Goal: Task Accomplishment & Management: Use online tool/utility

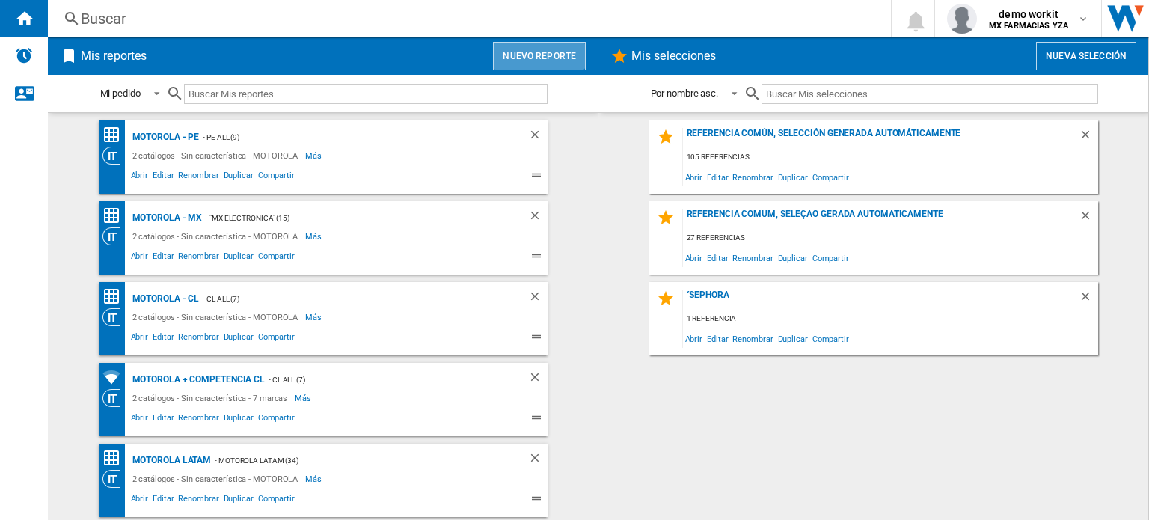
click at [550, 57] on button "Nuevo reporte" at bounding box center [539, 56] width 93 height 28
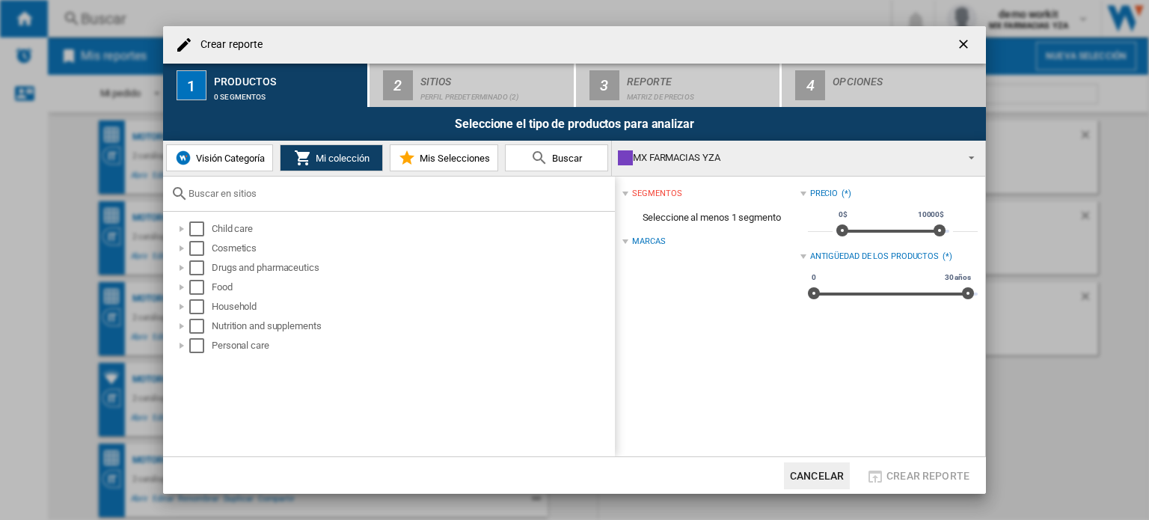
click at [742, 154] on div "MX FARMACIAS YZA" at bounding box center [786, 157] width 337 height 21
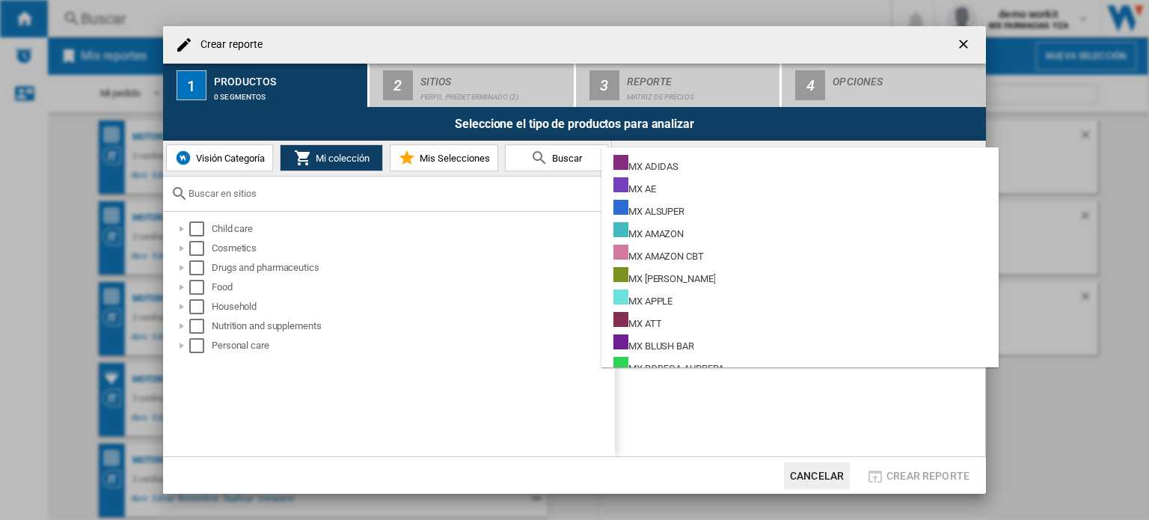
scroll to position [8224, 0]
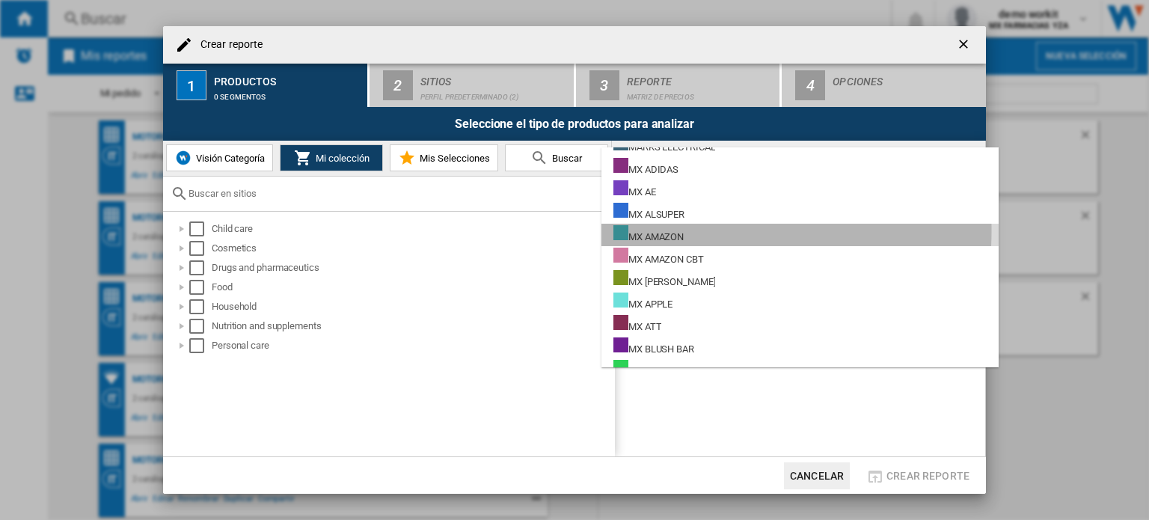
click at [666, 230] on div "MX AMAZON" at bounding box center [648, 234] width 70 height 19
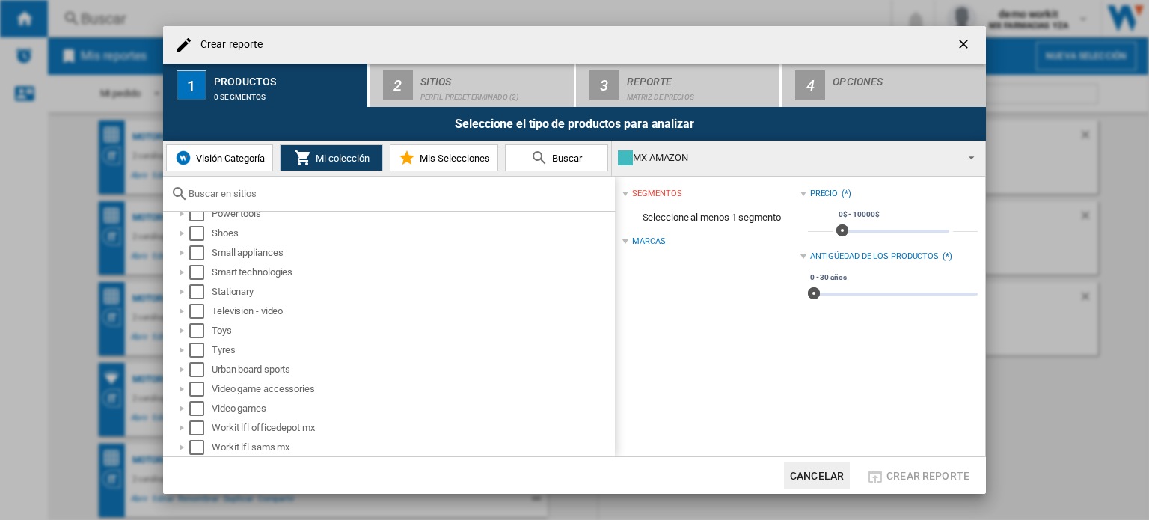
scroll to position [849, 0]
click at [184, 331] on div at bounding box center [181, 332] width 15 height 15
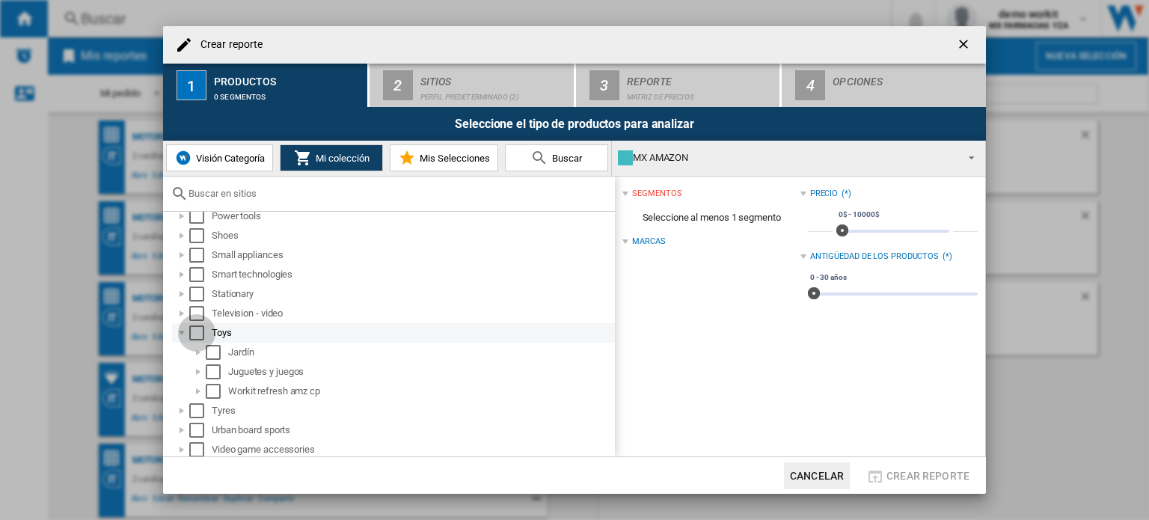
click at [194, 331] on div "Select" at bounding box center [196, 332] width 15 height 15
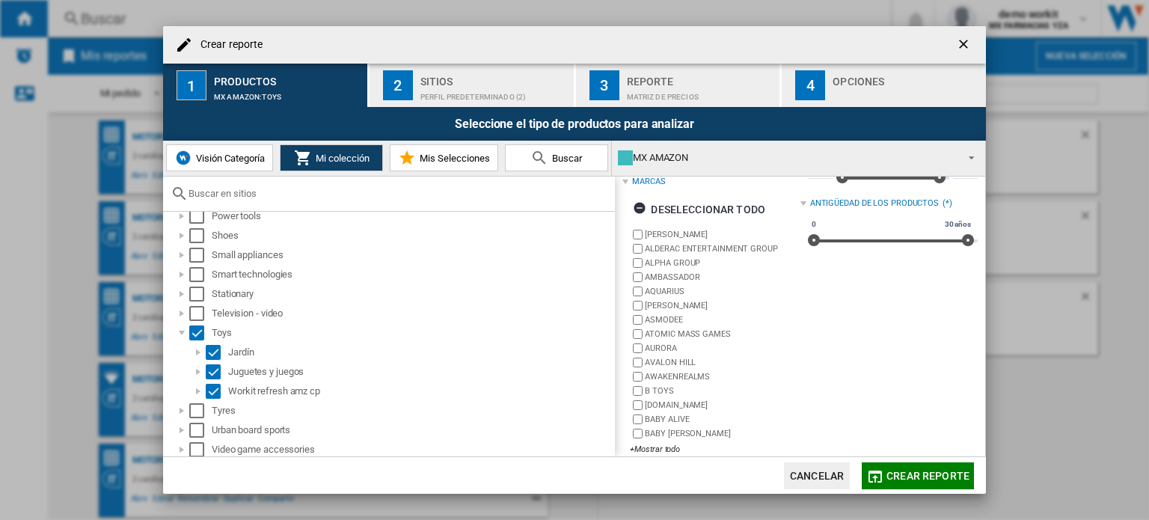
scroll to position [69, 0]
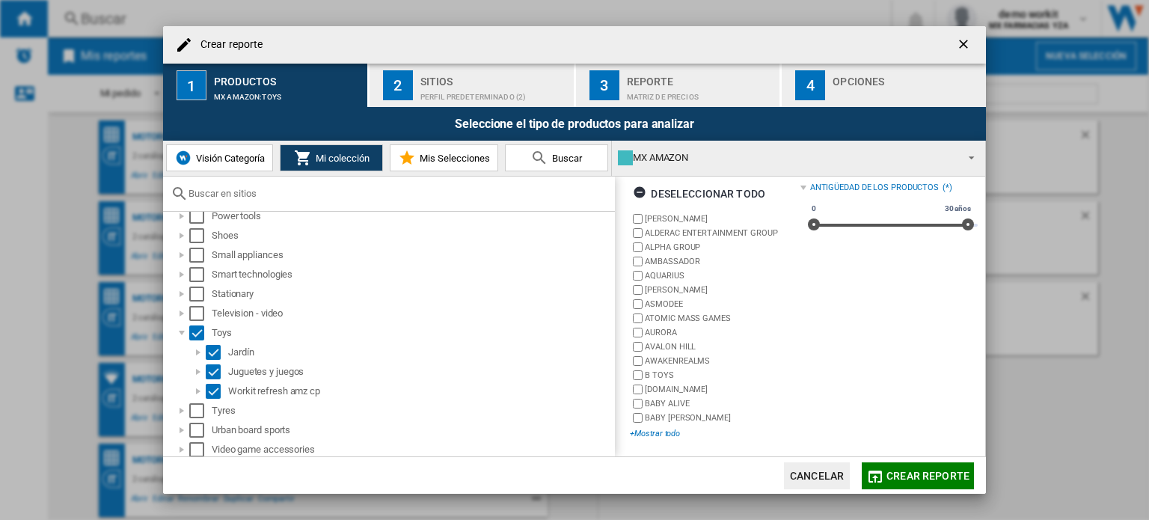
click at [649, 432] on div "+Mostrar todo" at bounding box center [715, 433] width 170 height 11
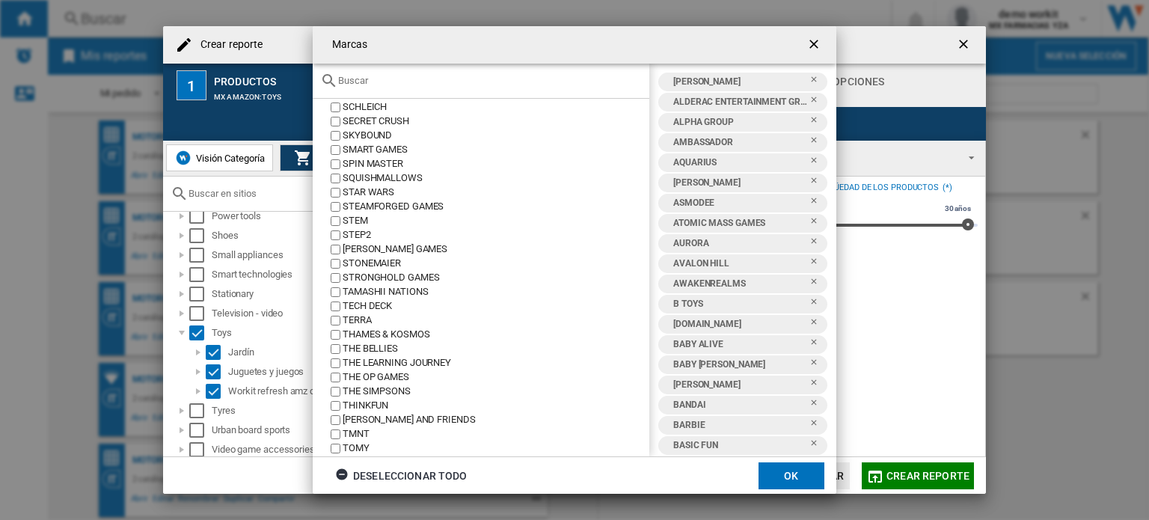
scroll to position [2685, 0]
click at [422, 81] on input "text" at bounding box center [490, 80] width 304 height 11
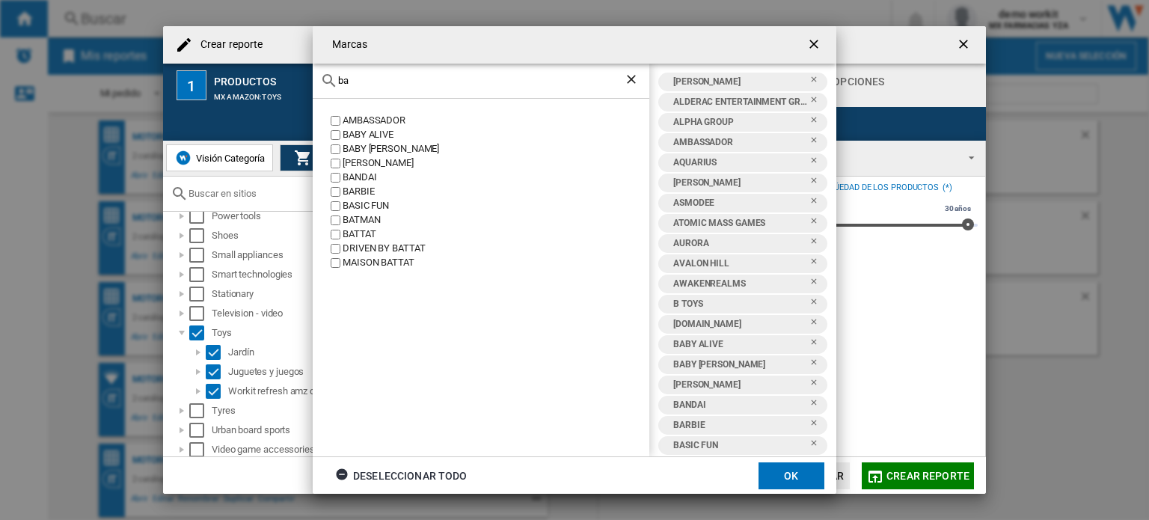
type input "b"
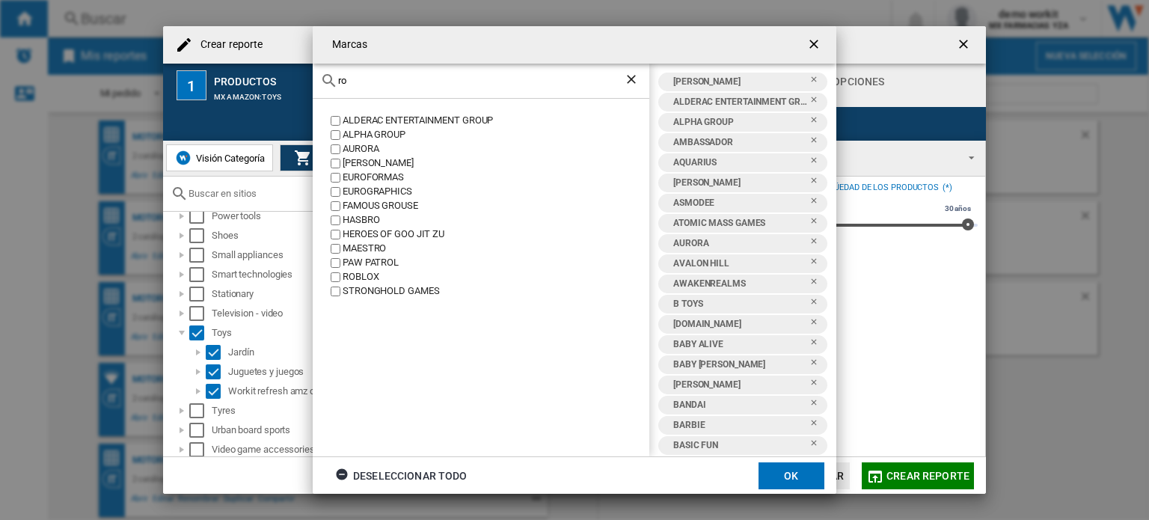
type input "r"
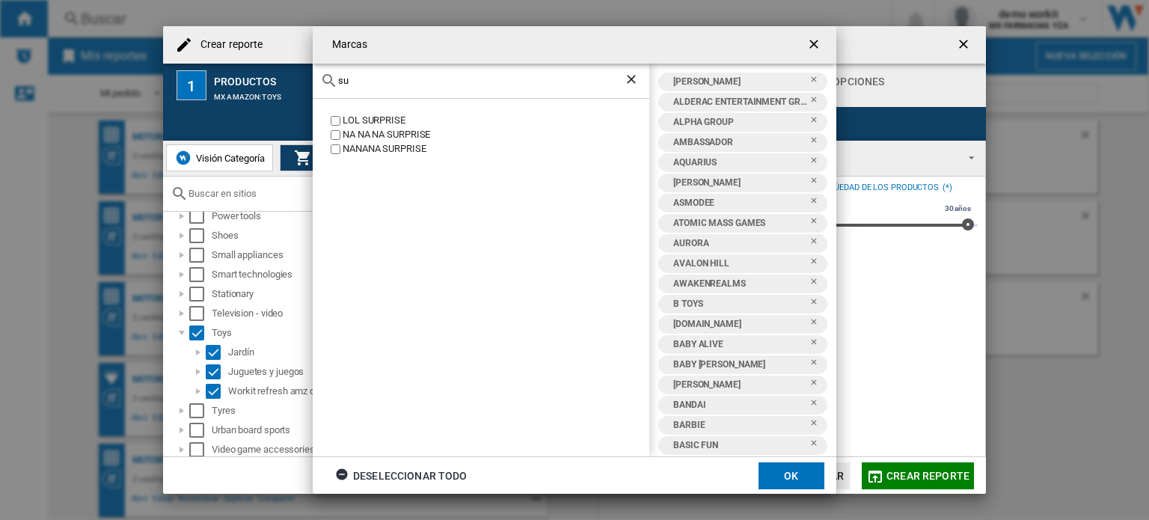
type input "s"
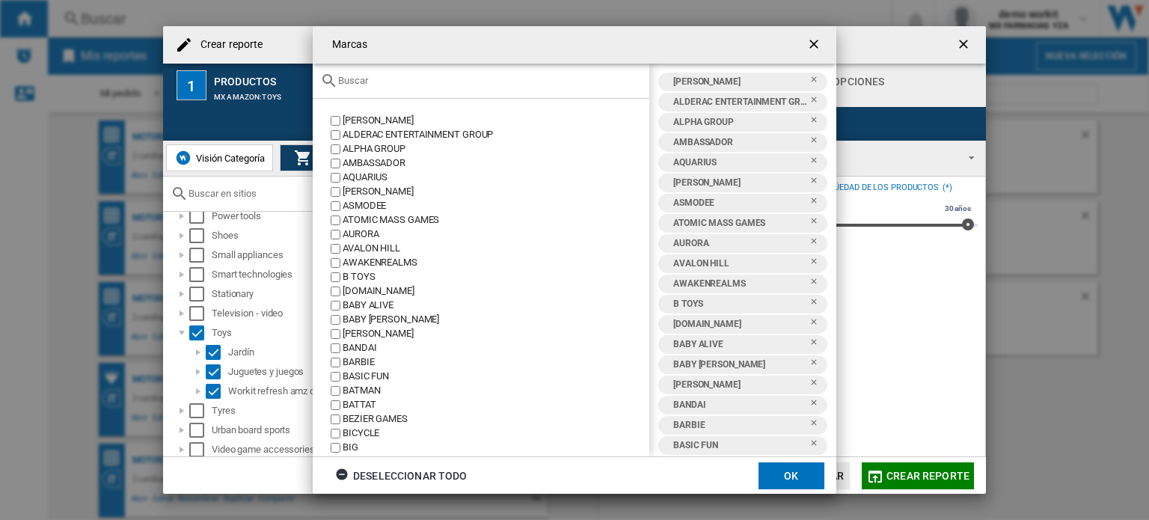
click at [786, 475] on button "OK" at bounding box center [791, 475] width 66 height 27
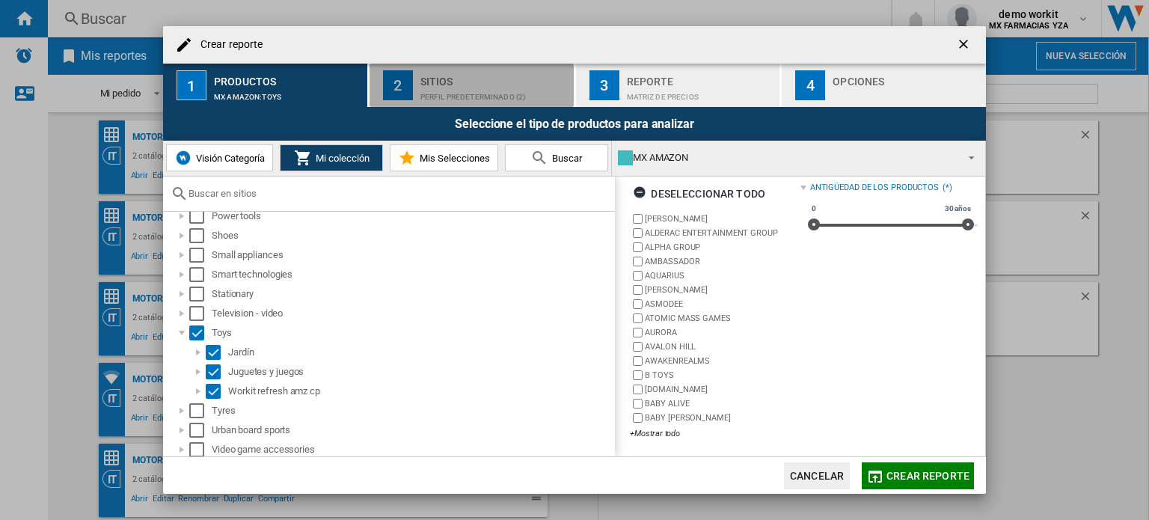
click at [482, 80] on div "Sitios" at bounding box center [493, 78] width 147 height 16
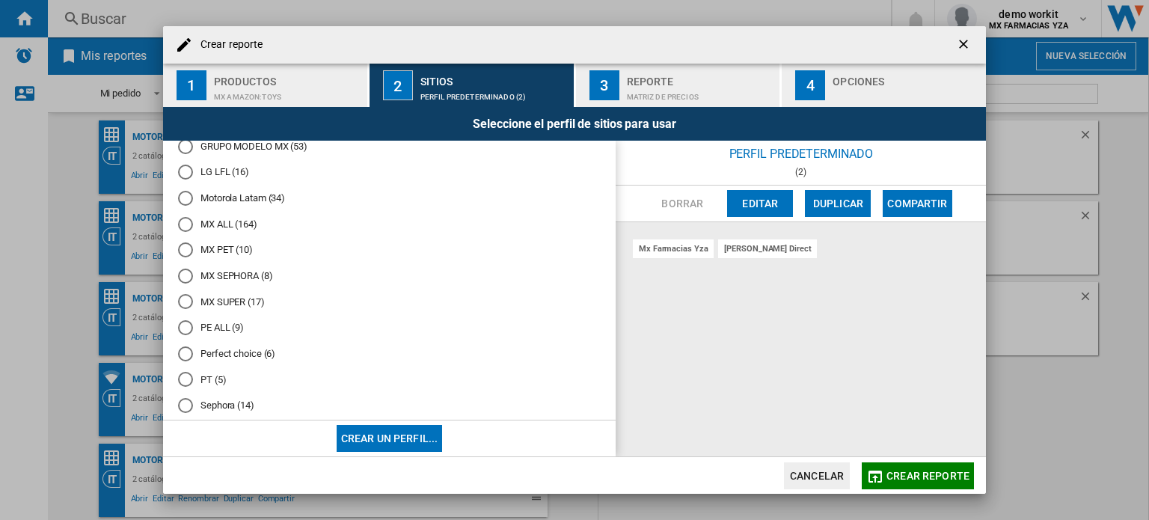
scroll to position [508, 0]
click at [248, 229] on md-radio-button "MX ALL (164)" at bounding box center [389, 224] width 422 height 14
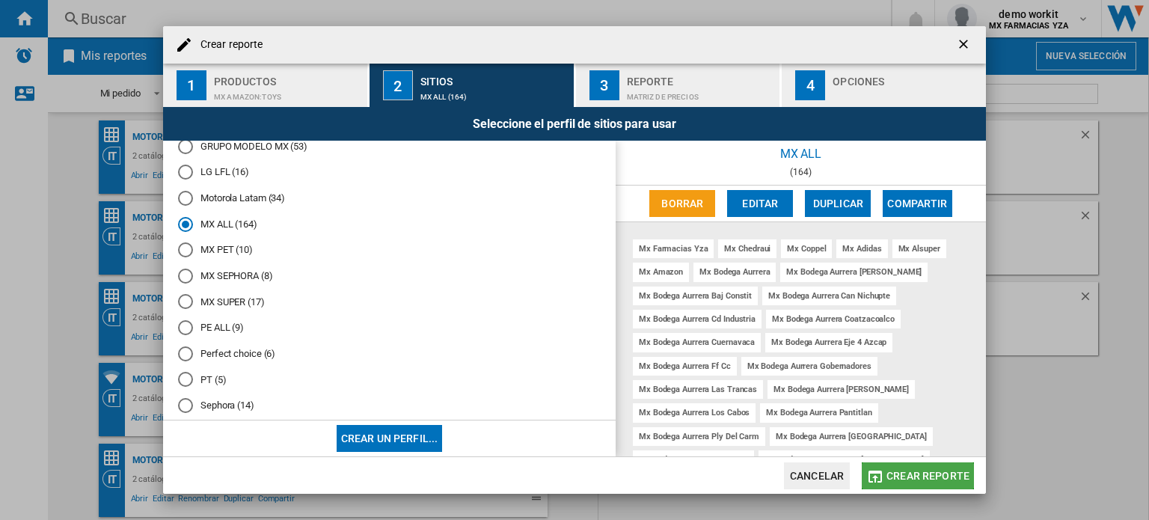
click at [964, 481] on span "Crear reporte" at bounding box center [927, 476] width 83 height 12
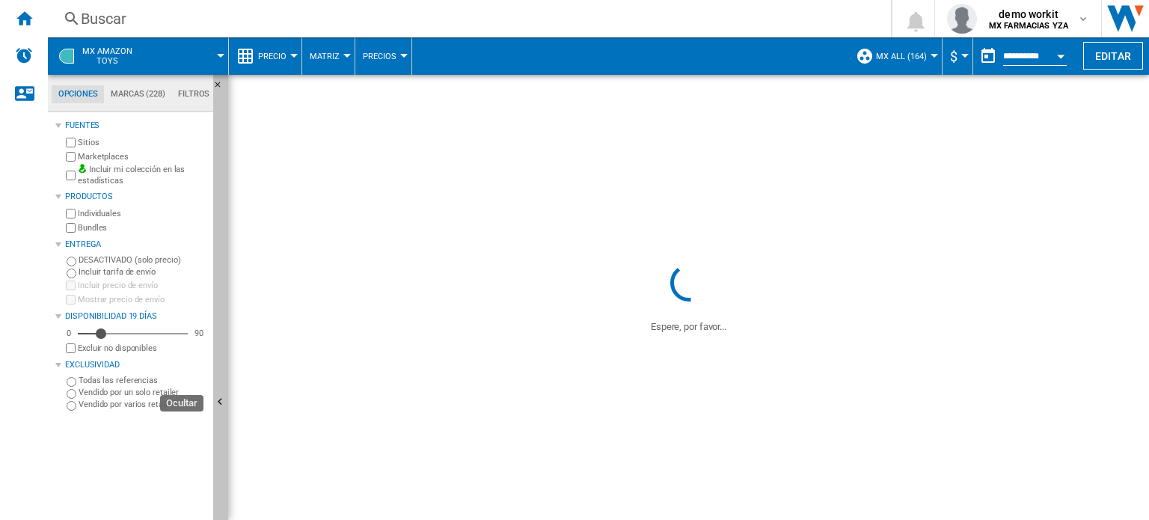
click at [224, 395] on ng-md-icon "Ocultar" at bounding box center [222, 404] width 18 height 18
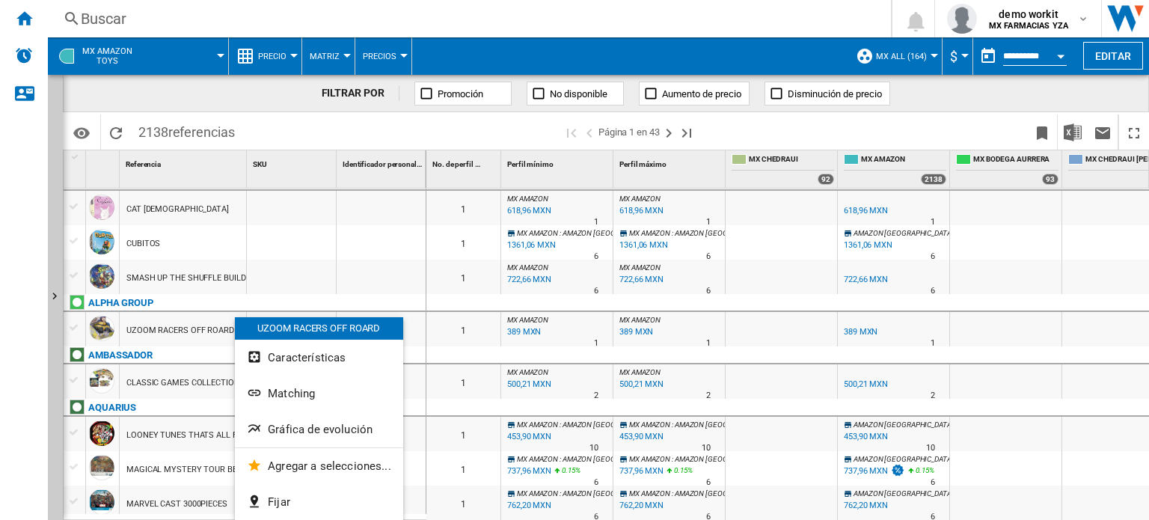
click at [293, 116] on div at bounding box center [574, 260] width 1149 height 520
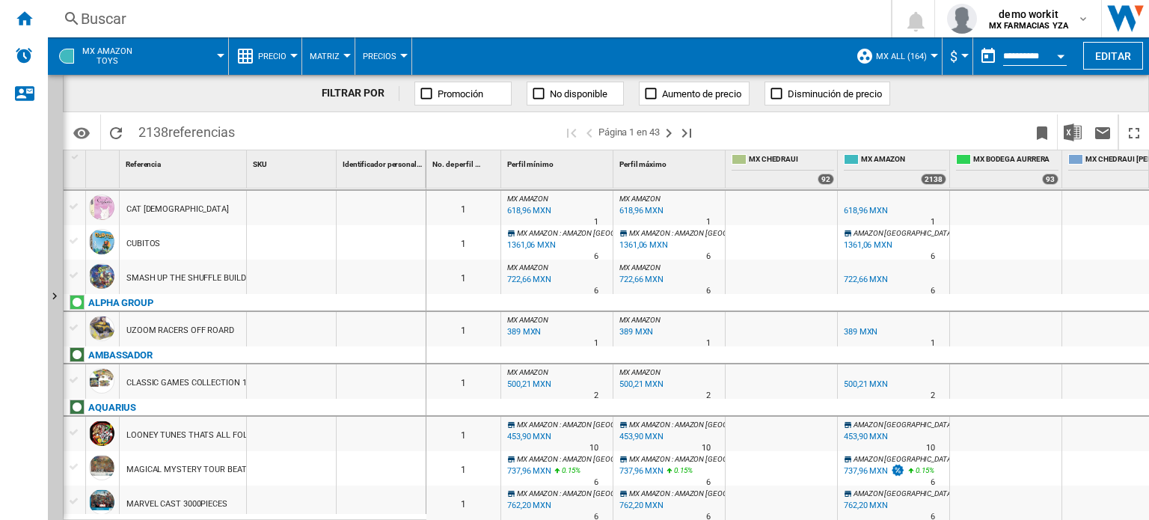
click at [292, 56] on div at bounding box center [293, 56] width 7 height 4
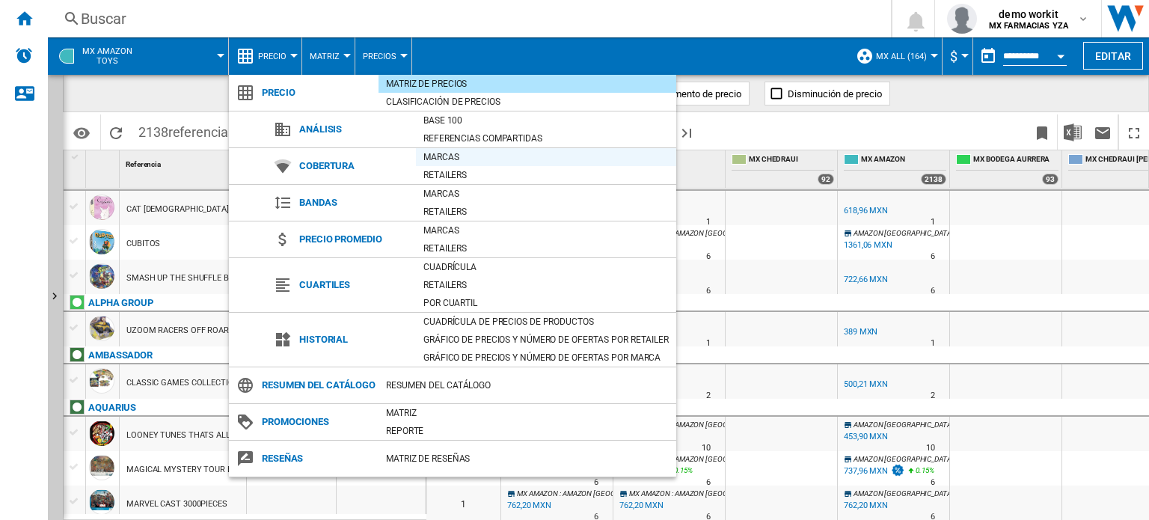
click at [444, 156] on div "Marcas" at bounding box center [546, 157] width 260 height 15
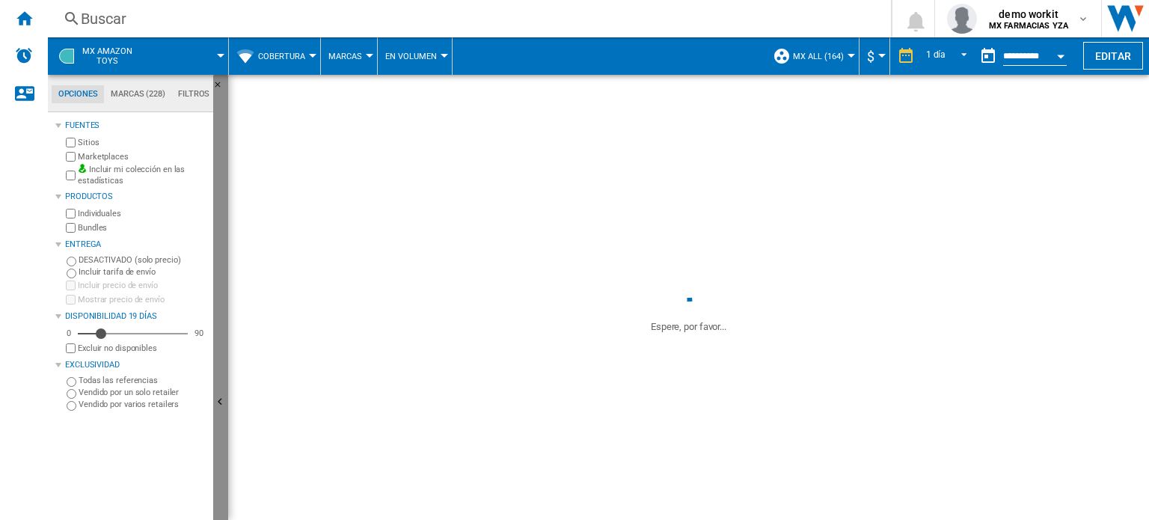
click at [218, 343] on button "Ocultar" at bounding box center [220, 403] width 15 height 656
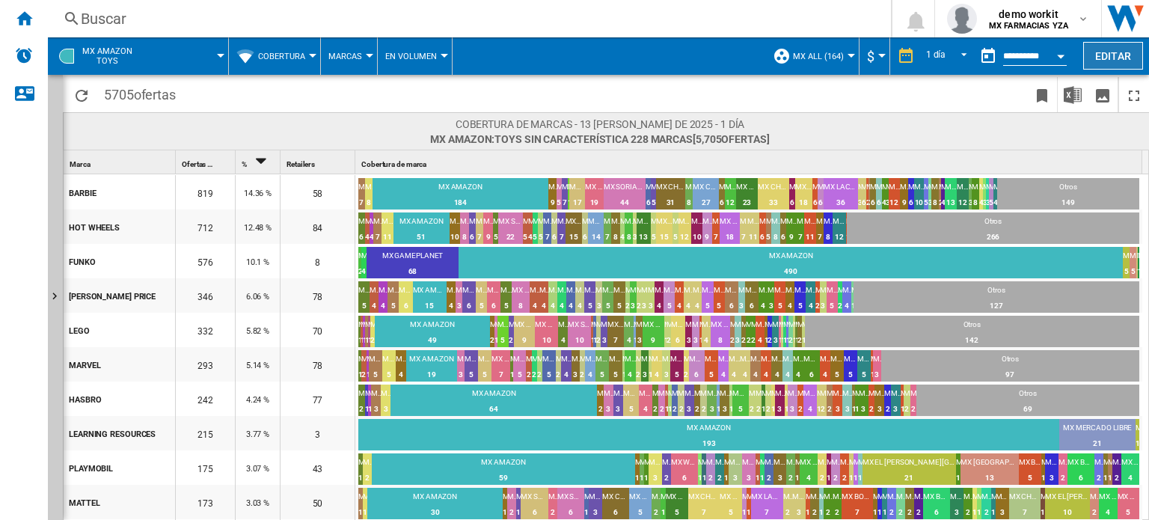
click at [1104, 58] on button "Editar" at bounding box center [1113, 56] width 60 height 28
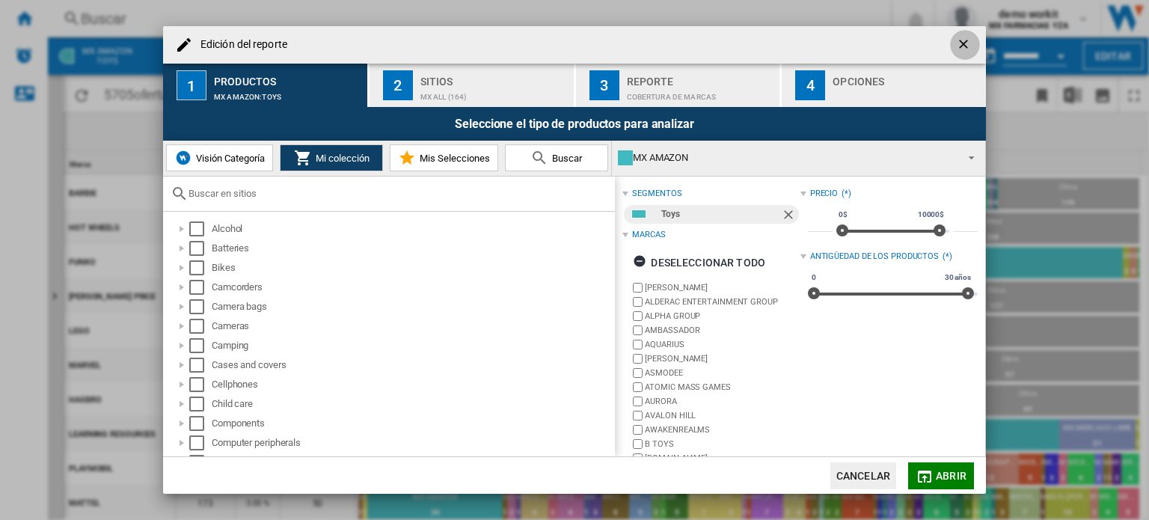
click at [956, 47] on ng-md-icon "getI18NText('BUTTONS.CLOSE_DIALOG')" at bounding box center [965, 46] width 18 height 18
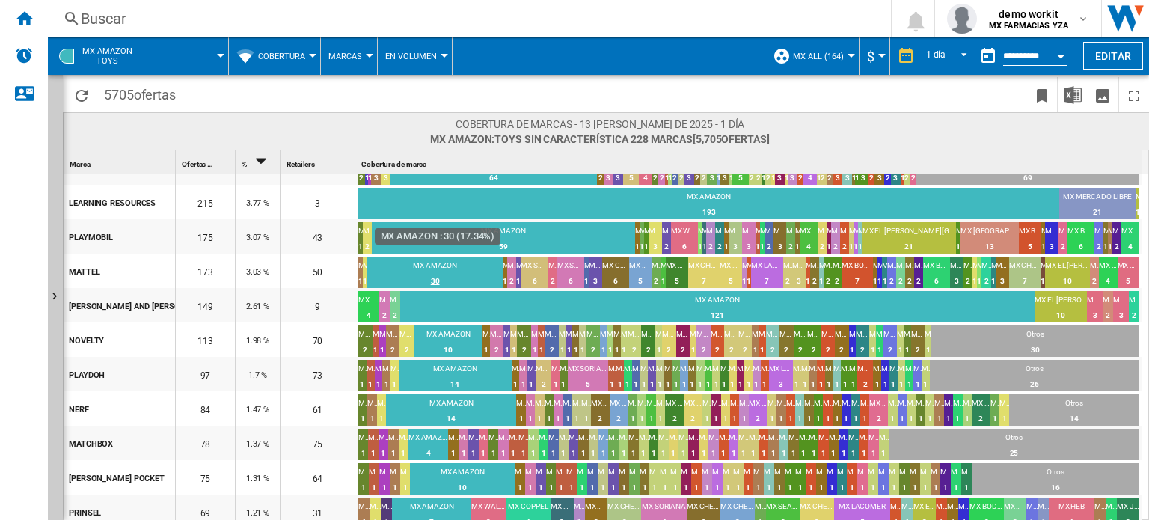
click at [449, 274] on div "30" at bounding box center [434, 281] width 135 height 15
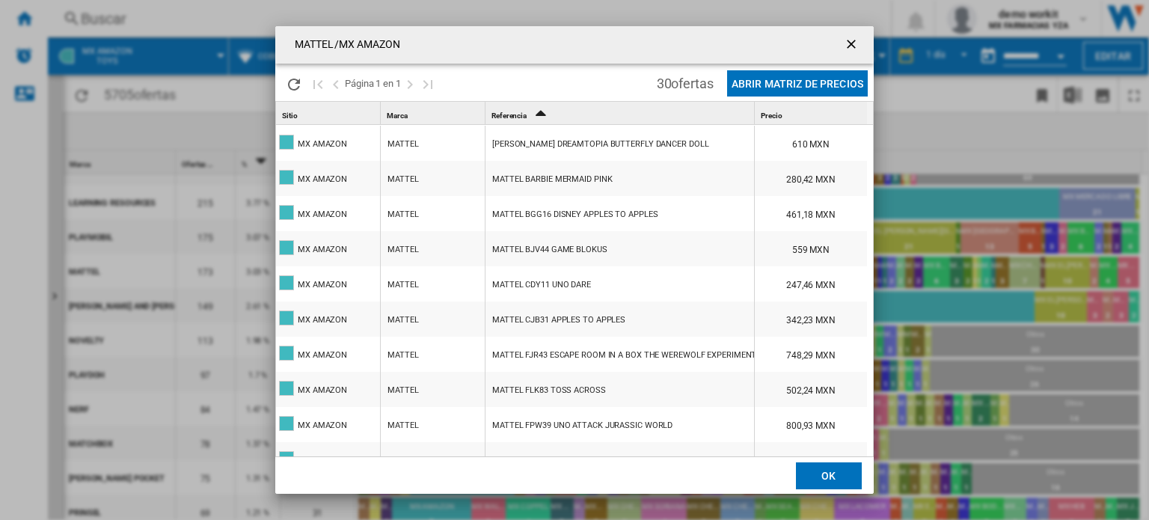
click at [645, 263] on div "MATTEL BJV44 GAME BLOKUS" at bounding box center [619, 248] width 268 height 34
click at [771, 82] on button "Abrir Matriz de precios" at bounding box center [797, 83] width 141 height 26
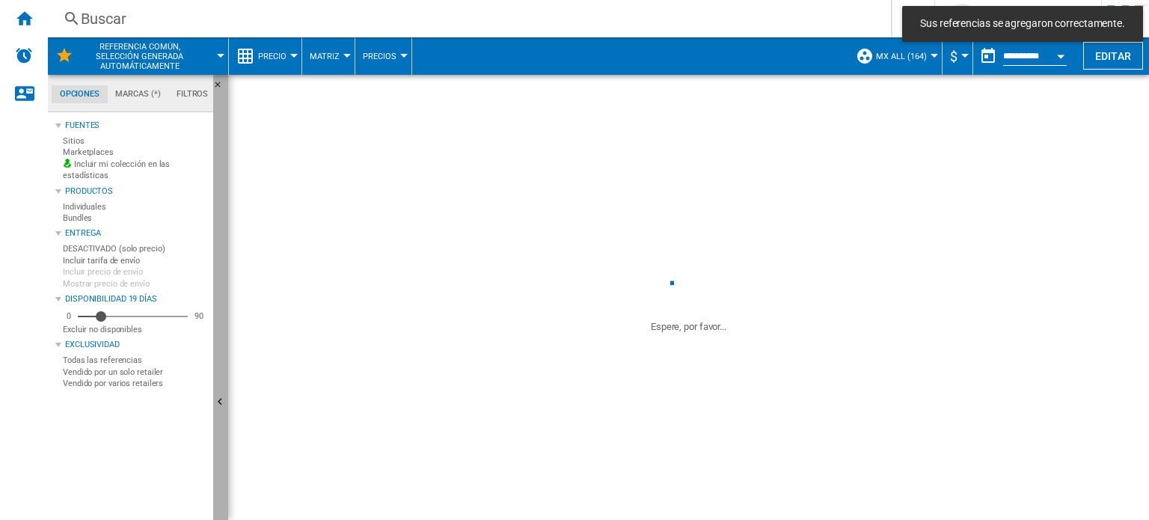
click at [223, 328] on button "Ocultar" at bounding box center [220, 403] width 15 height 656
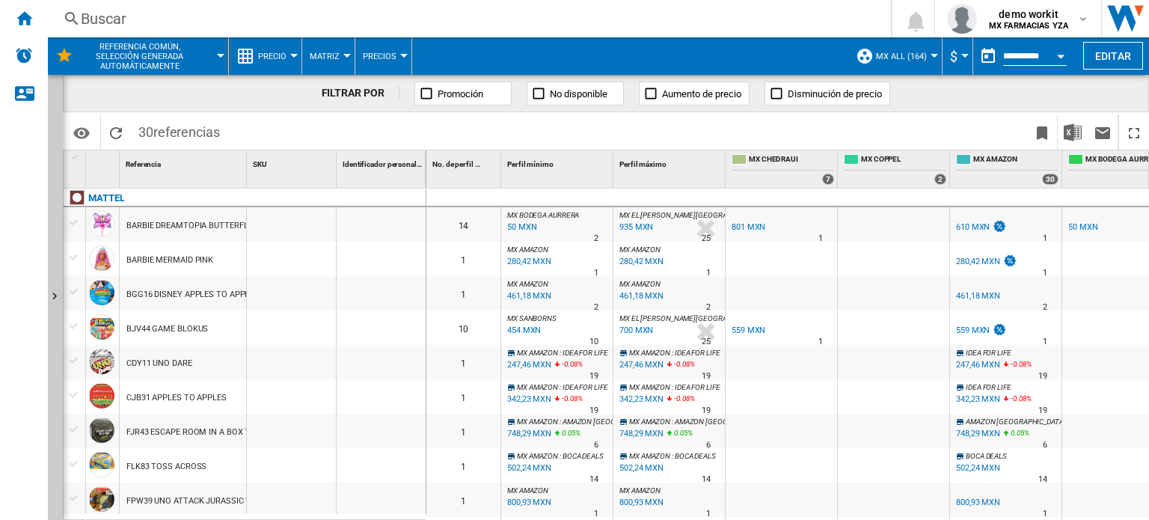
click at [957, 52] on button "$" at bounding box center [957, 55] width 15 height 37
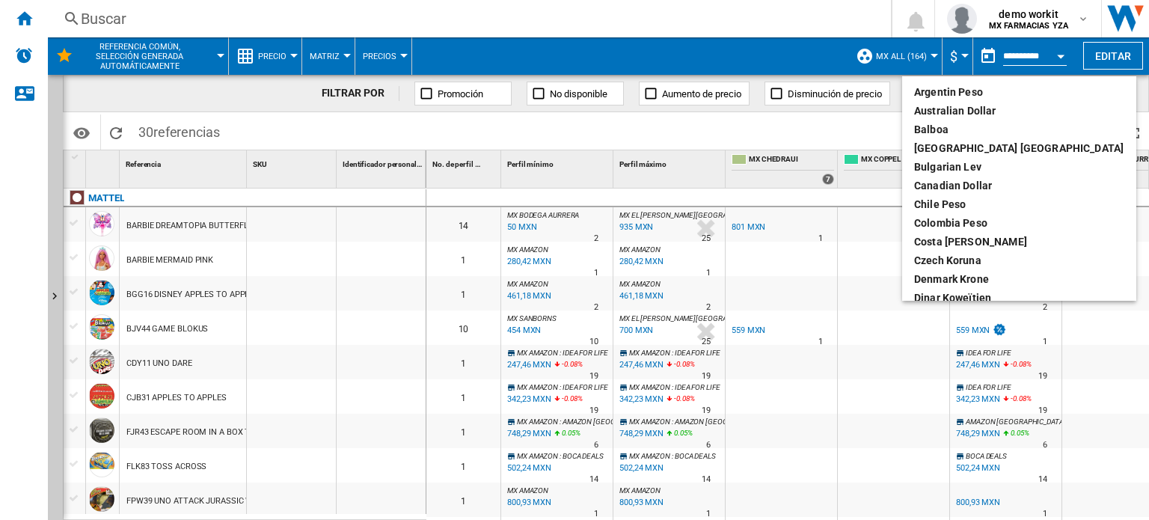
click at [865, 122] on md-backdrop at bounding box center [574, 260] width 1149 height 520
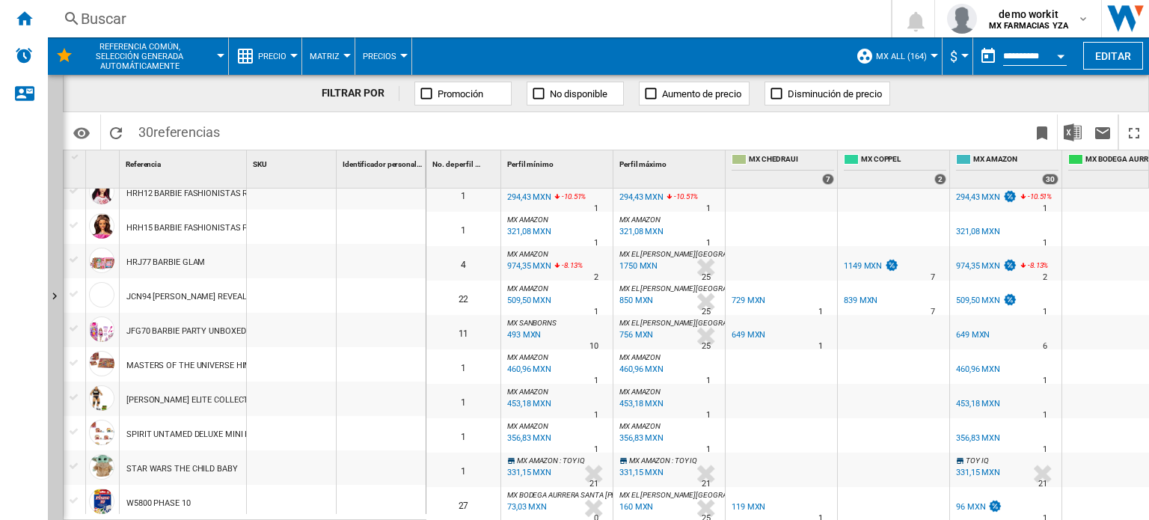
scroll to position [721, 0]
click at [290, 54] on div at bounding box center [293, 56] width 7 height 4
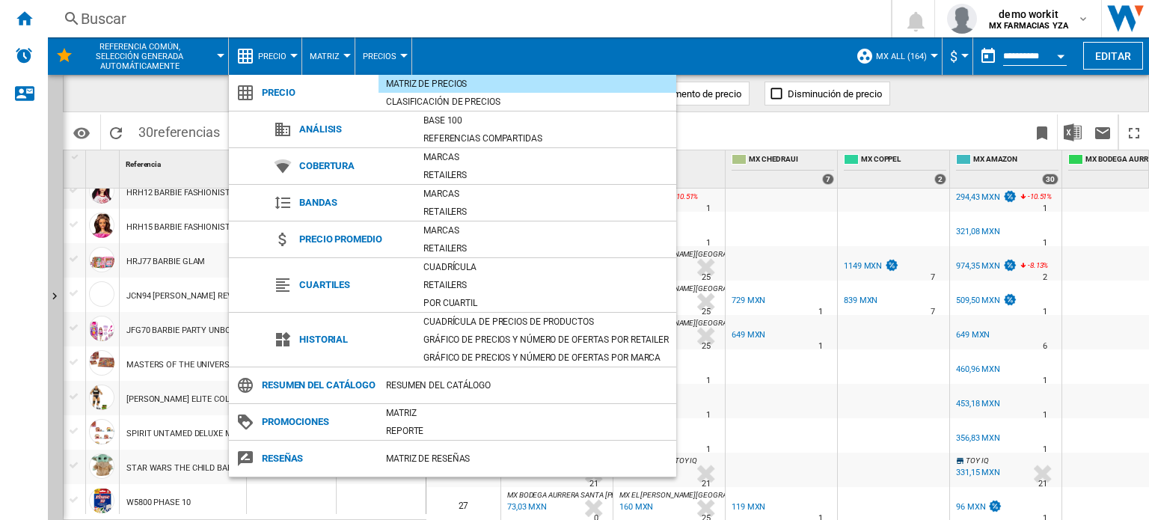
click at [1112, 54] on md-backdrop at bounding box center [574, 260] width 1149 height 520
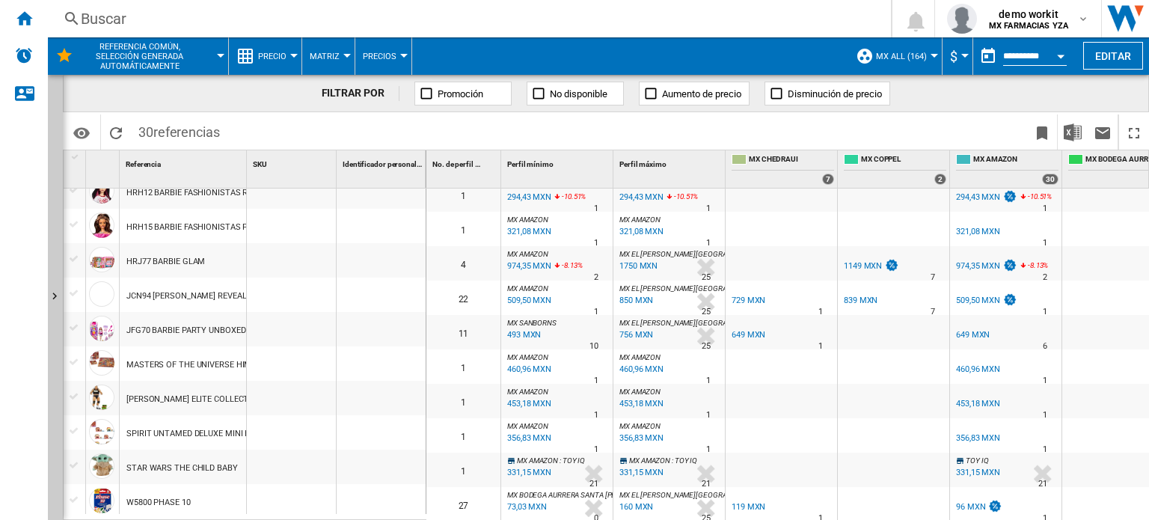
click at [1112, 54] on button "Editar" at bounding box center [1113, 56] width 60 height 28
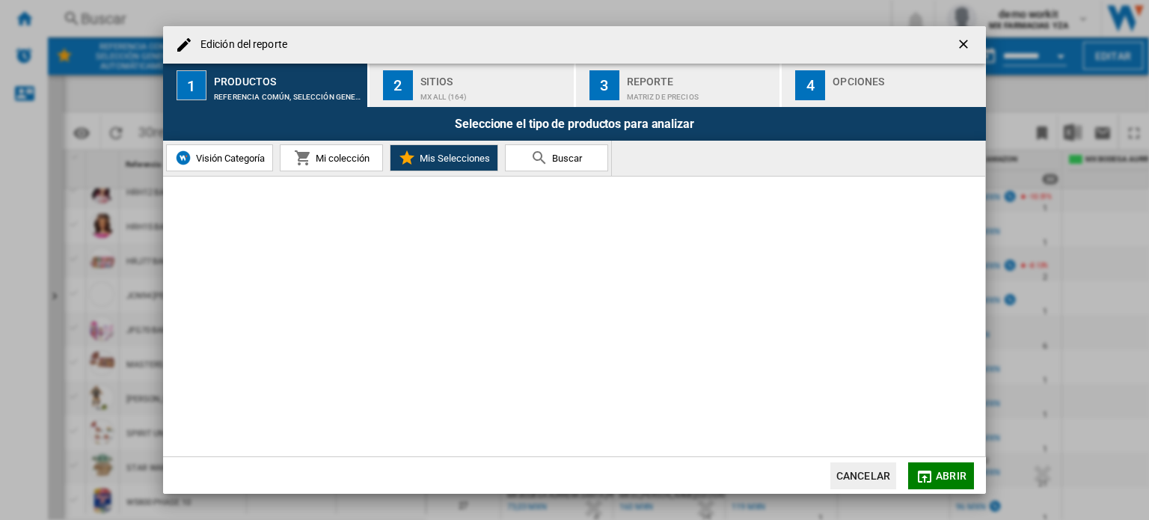
click at [333, 153] on span "Mi colección" at bounding box center [341, 158] width 58 height 11
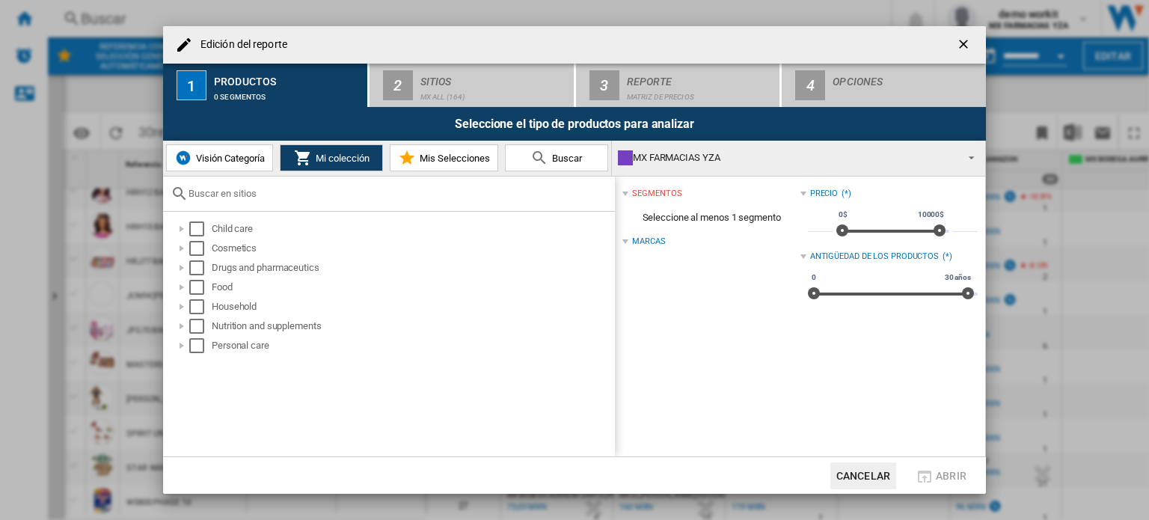
click at [751, 164] on div "MX FARMACIAS YZA" at bounding box center [786, 157] width 337 height 21
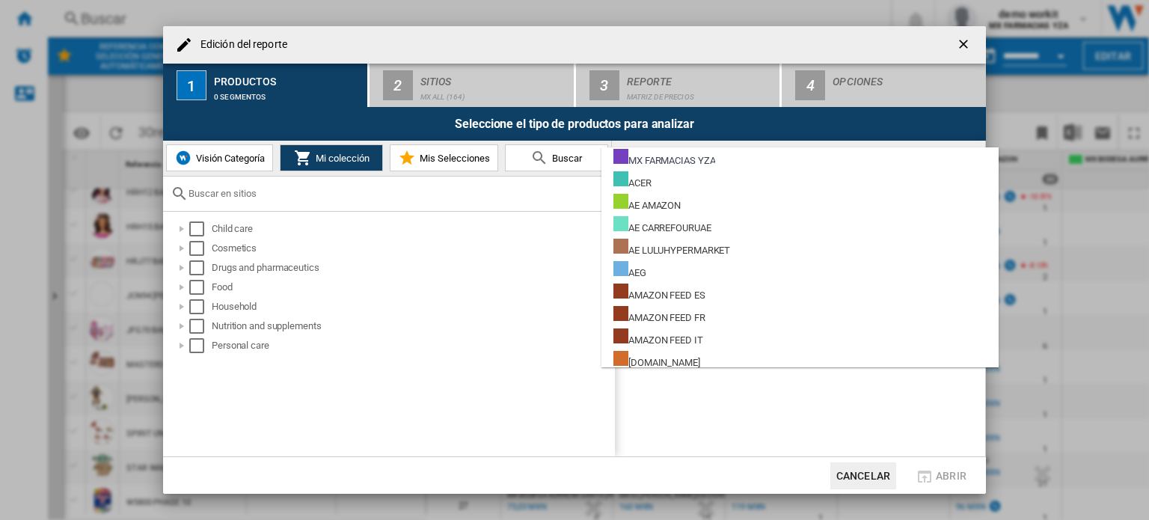
click at [960, 41] on md-backdrop at bounding box center [574, 260] width 1149 height 520
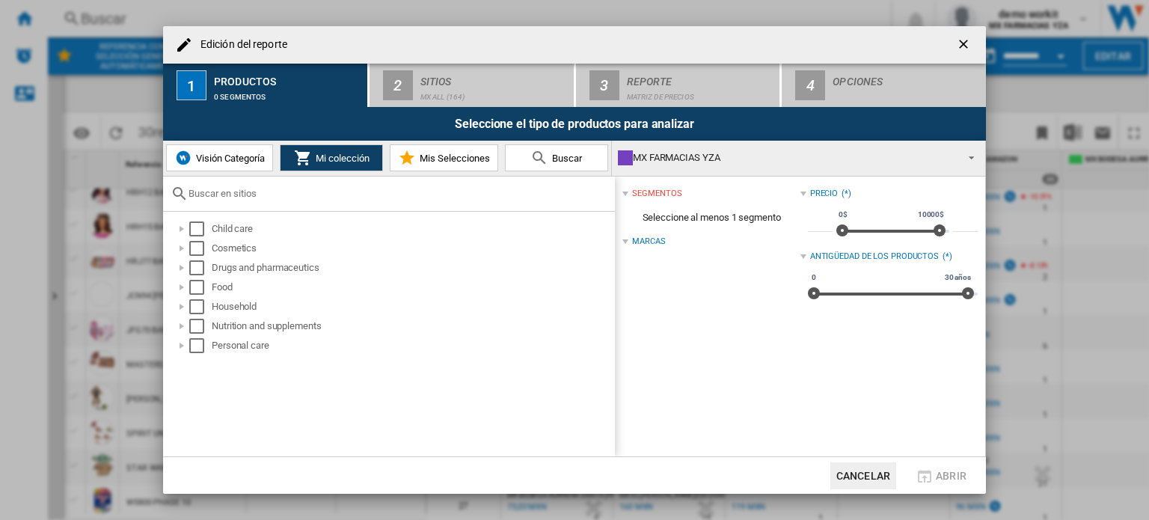
click at [960, 41] on ng-md-icon "getI18NText('BUTTONS.CLOSE_DIALOG')" at bounding box center [965, 46] width 18 height 18
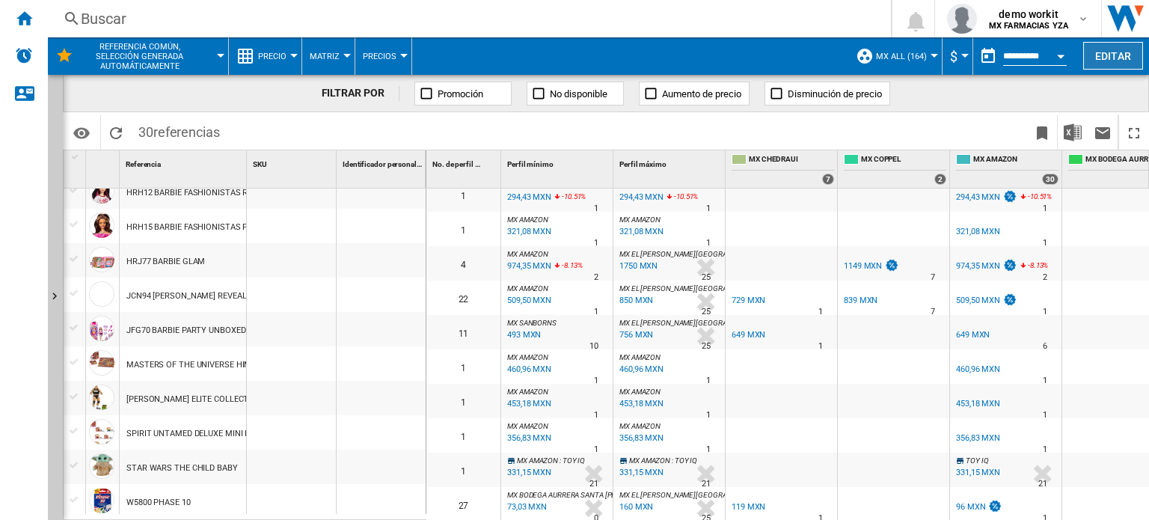
click at [1119, 57] on button "Editar" at bounding box center [1113, 56] width 60 height 28
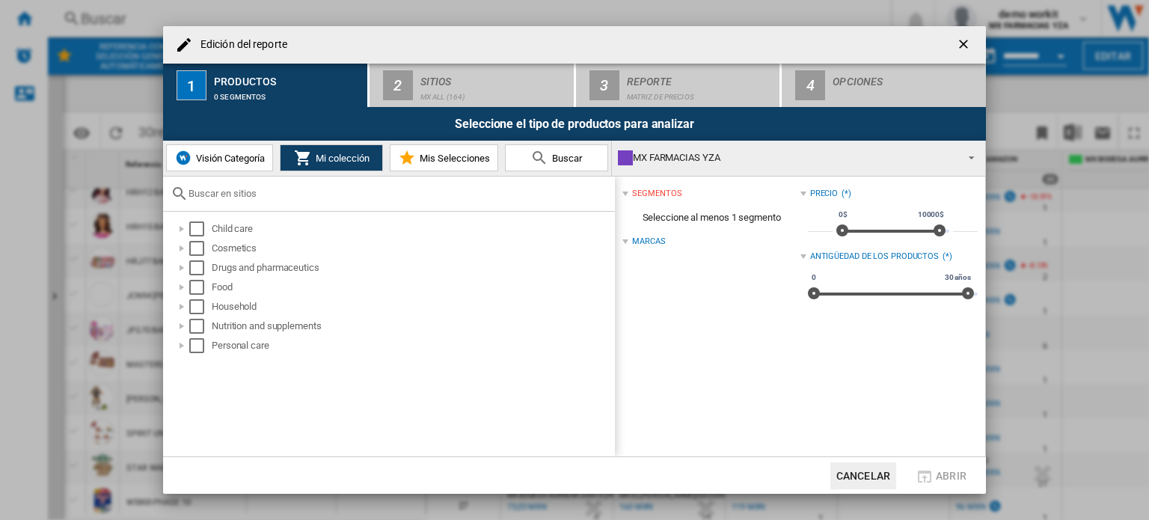
click at [834, 149] on div "MX FARMACIAS YZA" at bounding box center [786, 157] width 337 height 21
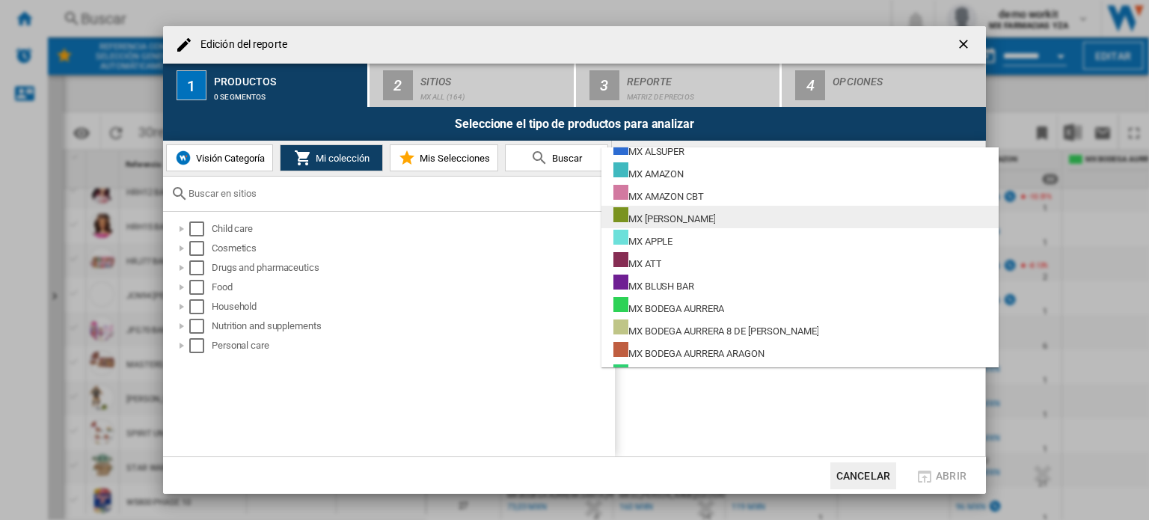
scroll to position [8266, 0]
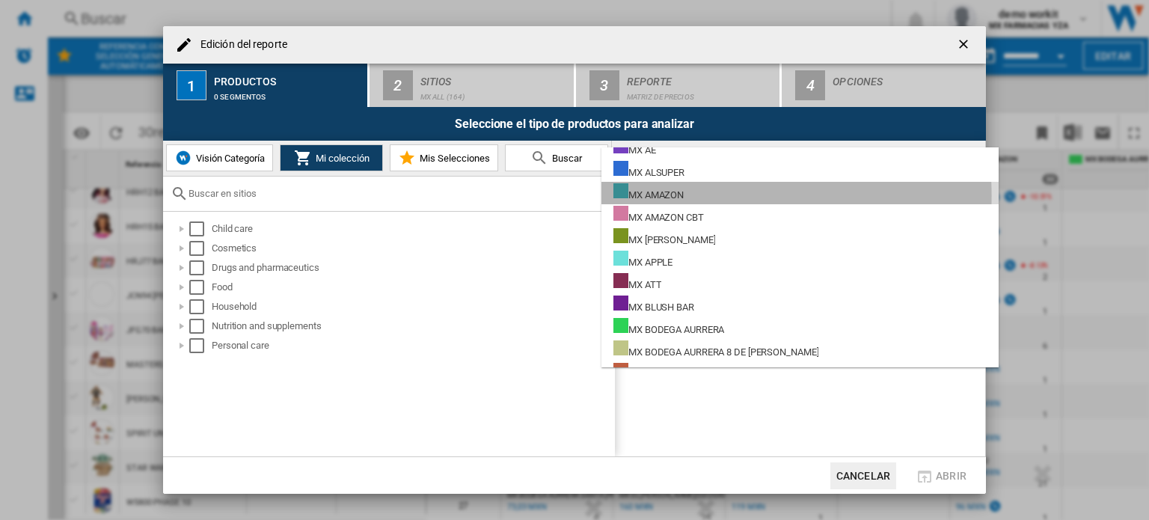
click at [675, 195] on div "MX AMAZON" at bounding box center [648, 192] width 70 height 19
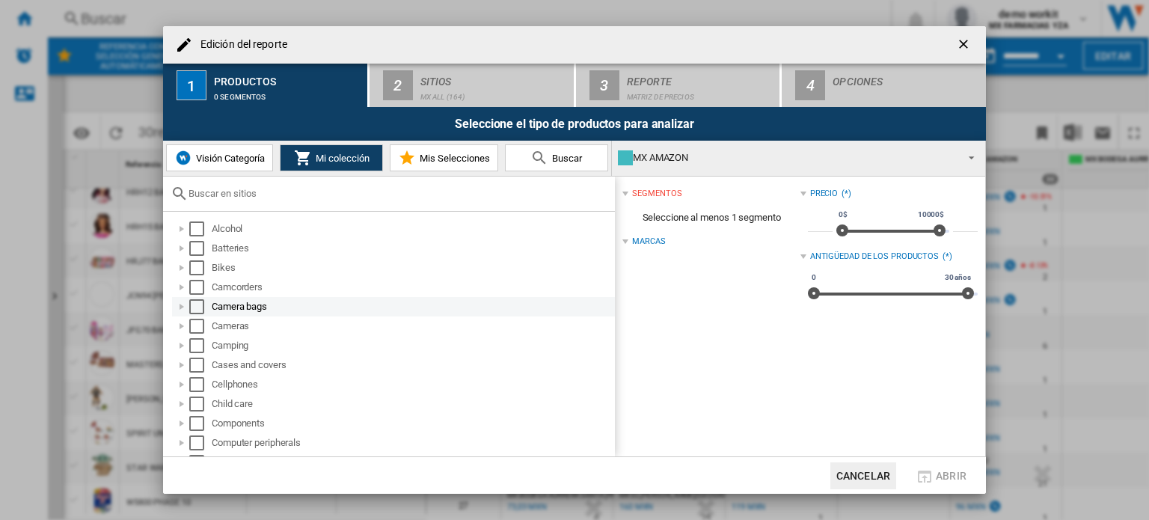
click at [236, 304] on div "Camera bags" at bounding box center [412, 306] width 401 height 15
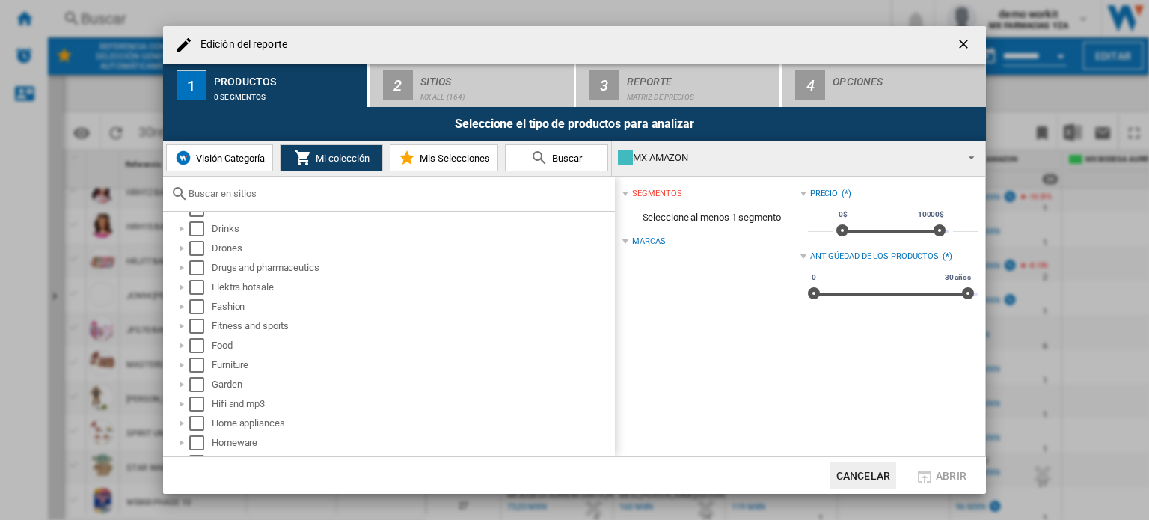
scroll to position [870, 0]
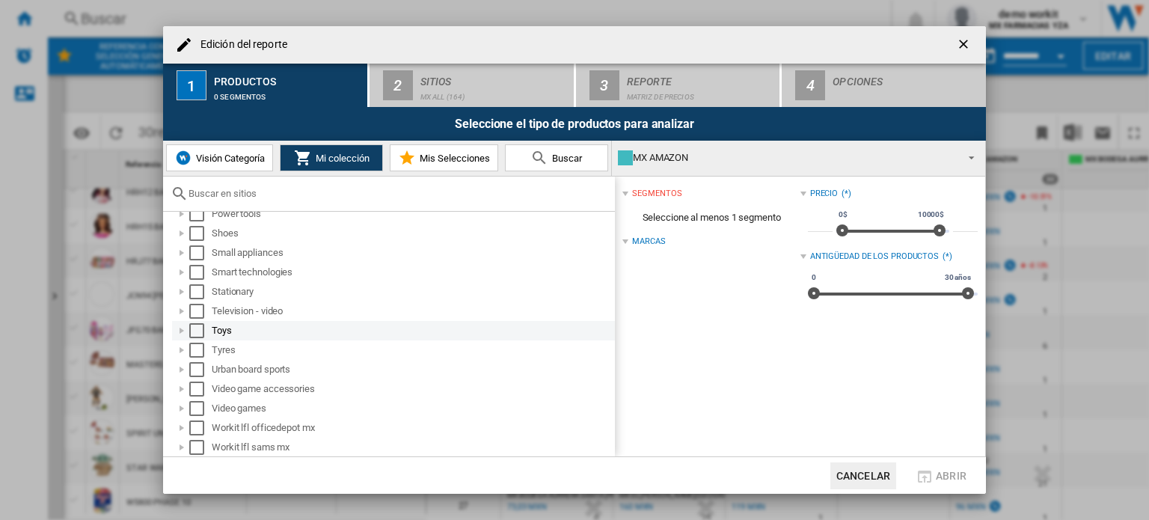
click at [179, 329] on div "Edición del ..." at bounding box center [181, 330] width 15 height 15
click at [198, 331] on div "Select" at bounding box center [196, 330] width 15 height 15
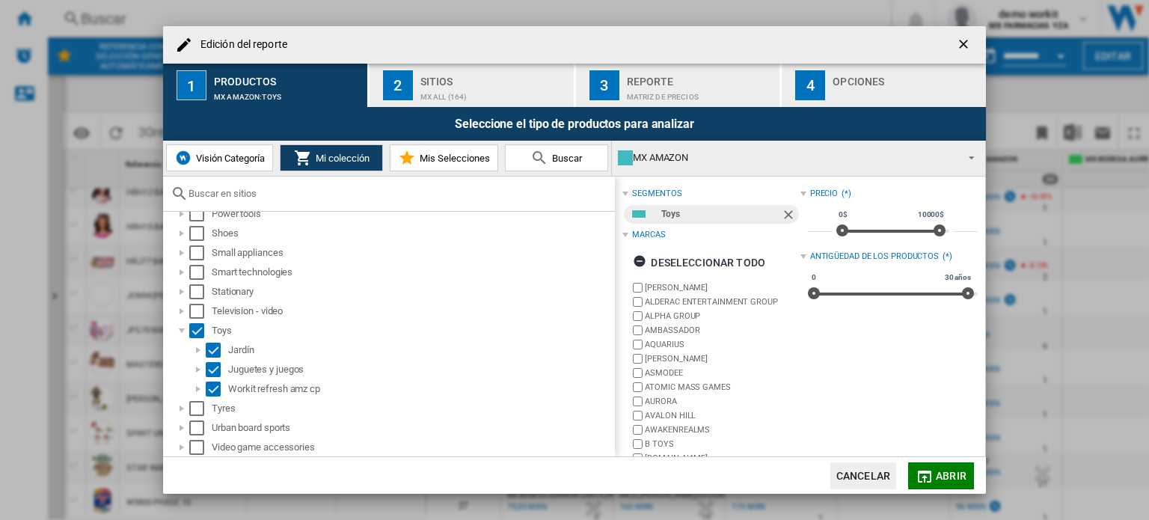
click at [481, 81] on div "Sitios" at bounding box center [493, 78] width 147 height 16
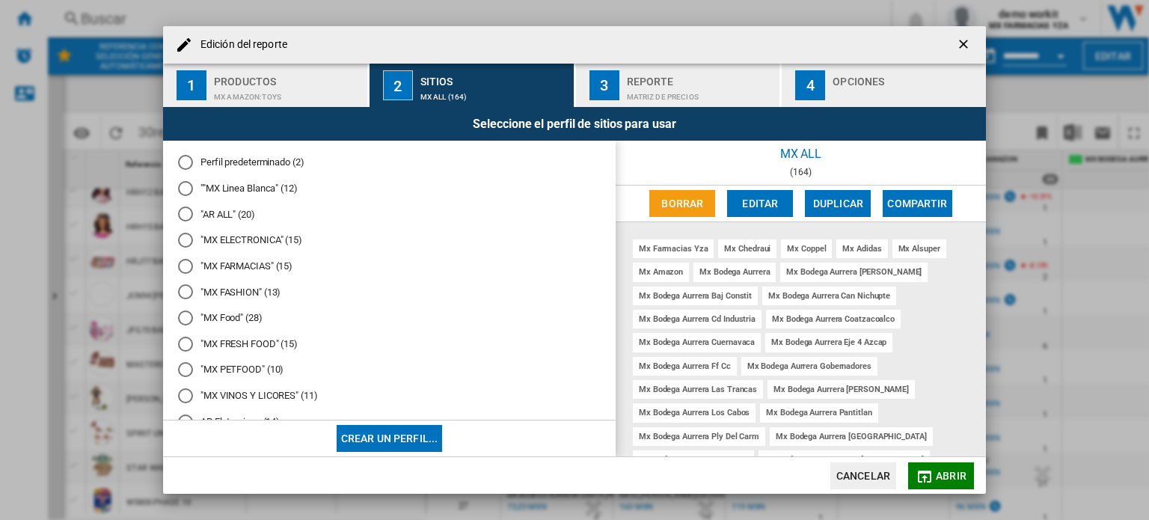
click at [256, 240] on md-radio-button ""MX ELECTRONICA" (15)" at bounding box center [389, 240] width 422 height 14
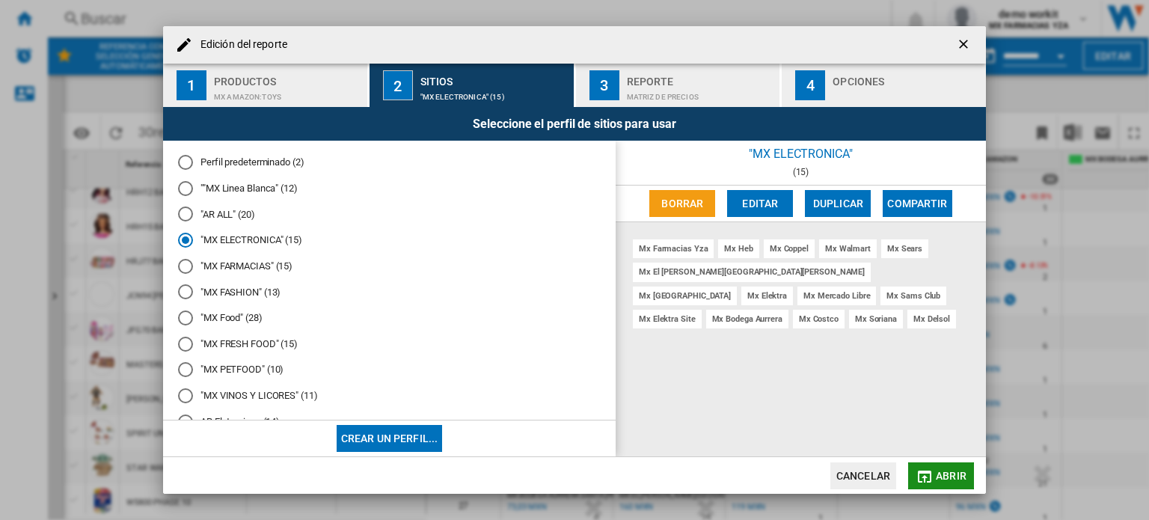
click at [948, 476] on span "Abrir" at bounding box center [950, 476] width 31 height 12
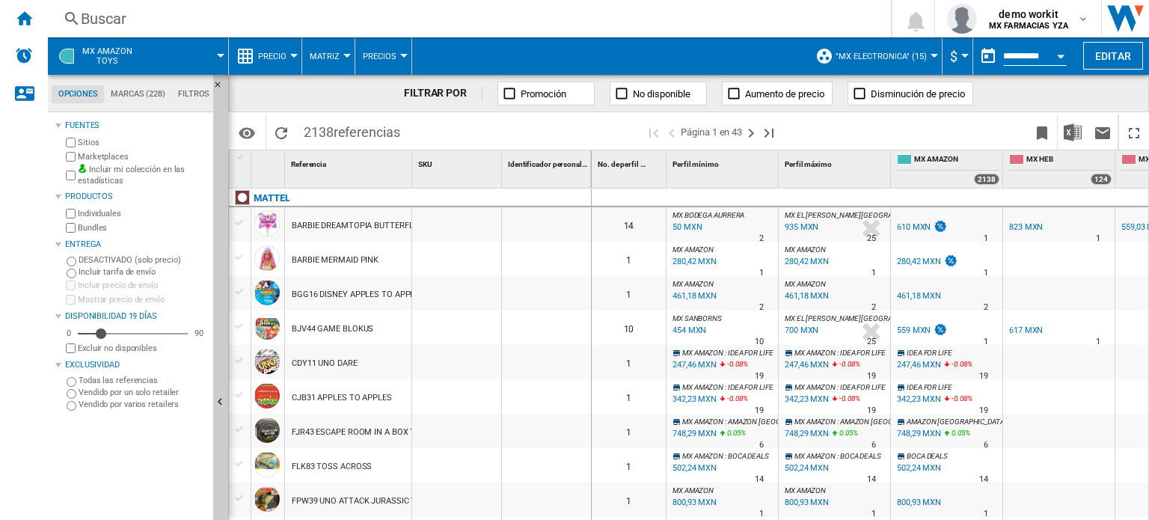
click at [215, 390] on button "Ocultar" at bounding box center [220, 403] width 15 height 656
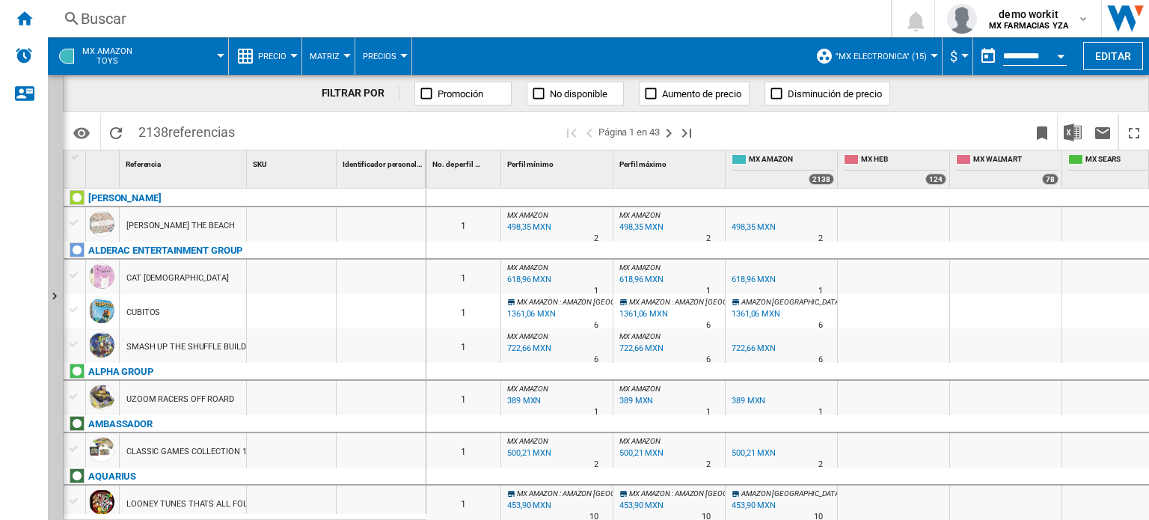
click at [286, 57] on span "Precio" at bounding box center [272, 57] width 28 height 10
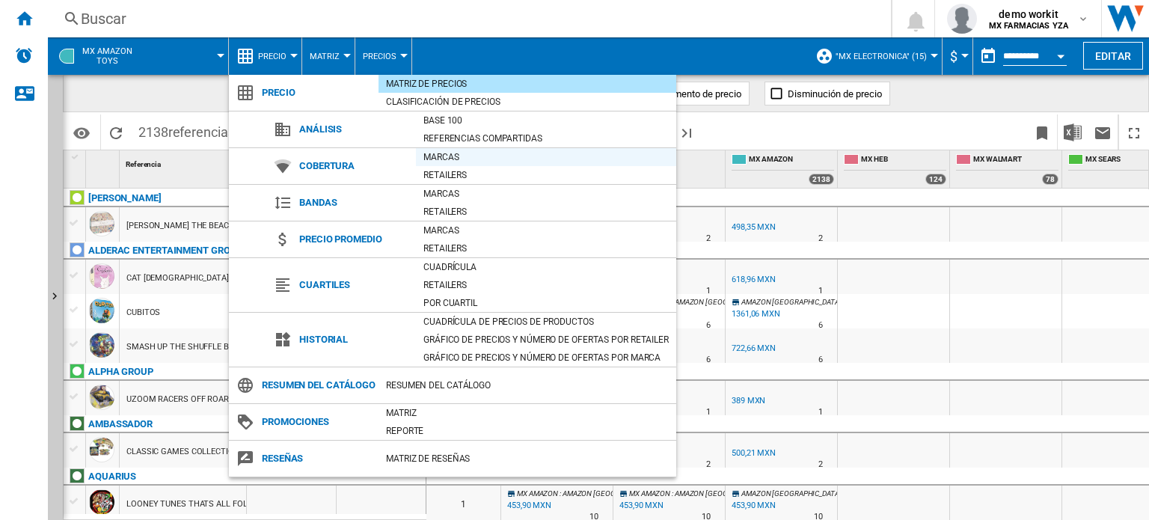
click at [446, 151] on div "Marcas" at bounding box center [546, 157] width 260 height 15
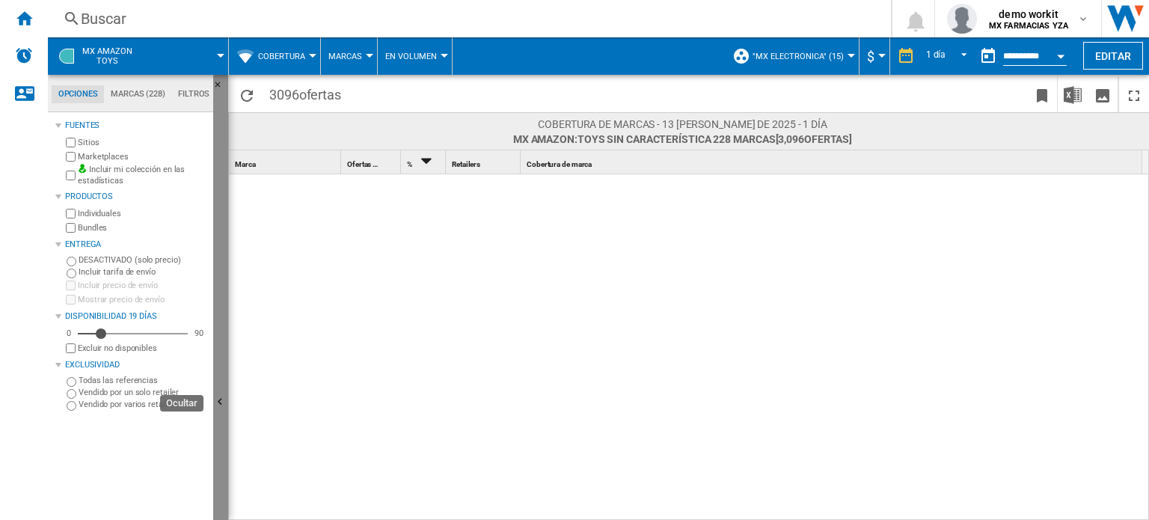
click at [221, 304] on button "Ocultar" at bounding box center [220, 403] width 15 height 656
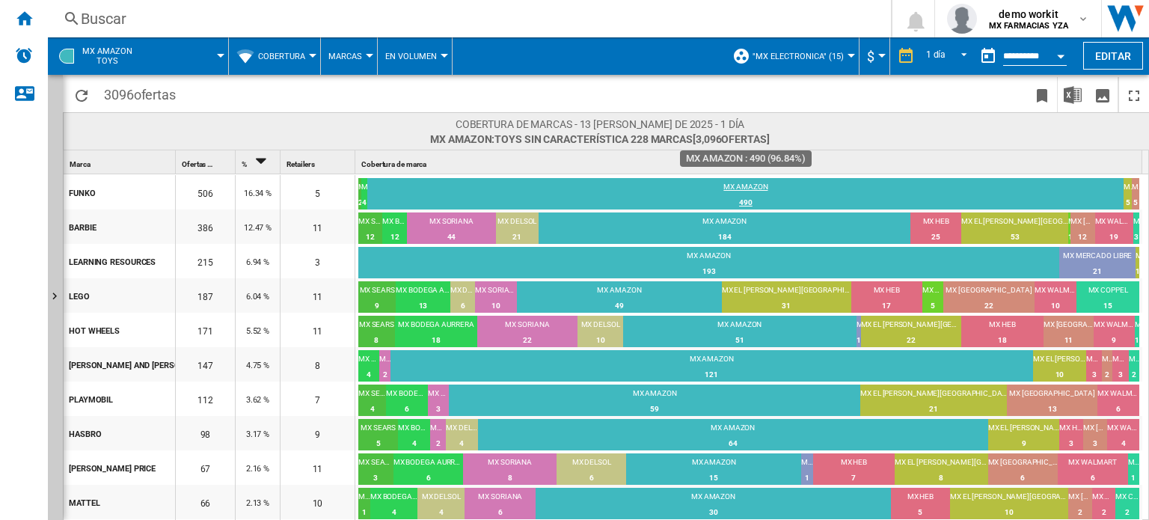
click at [756, 185] on div "MX AMAZON" at bounding box center [745, 188] width 756 height 13
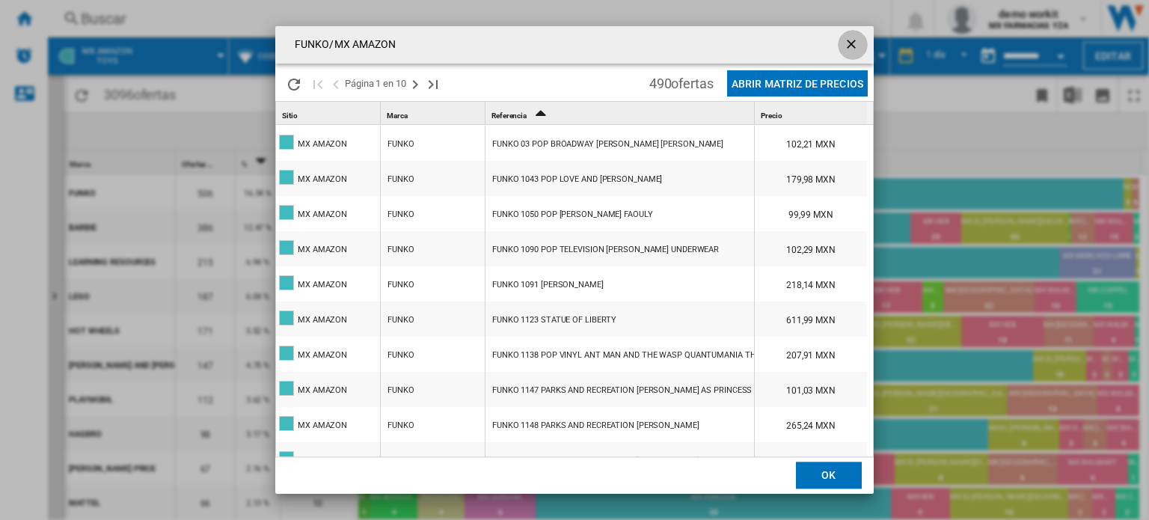
click at [855, 40] on ng-md-icon "getI18NText('BUTTONS.CLOSE_DIALOG')" at bounding box center [852, 46] width 18 height 18
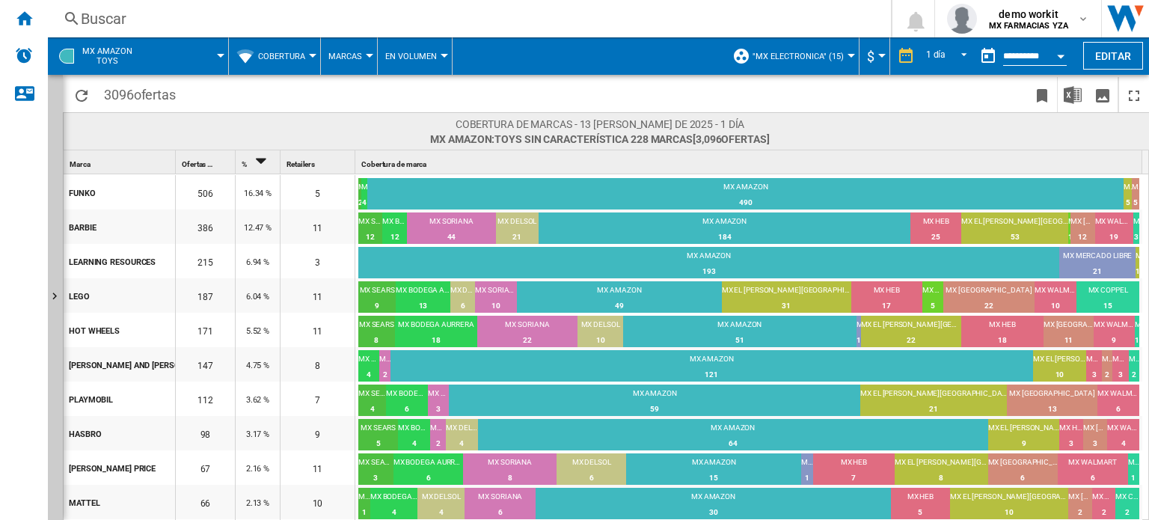
click at [358, 62] on button "Marcas" at bounding box center [348, 55] width 41 height 37
click at [350, 123] on span "Retailers" at bounding box center [355, 128] width 45 height 13
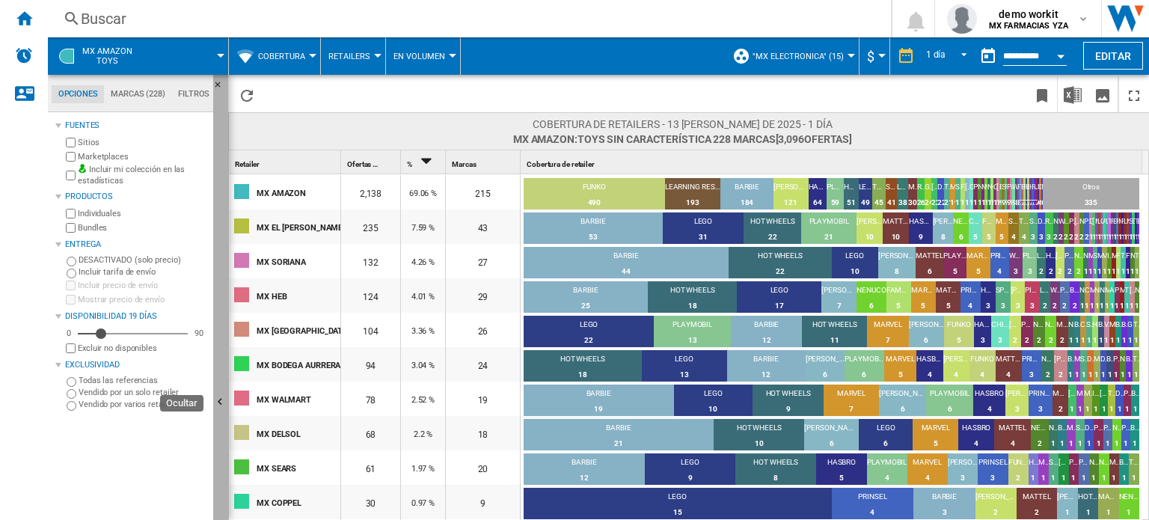
click at [224, 312] on button "Ocultar" at bounding box center [220, 403] width 15 height 656
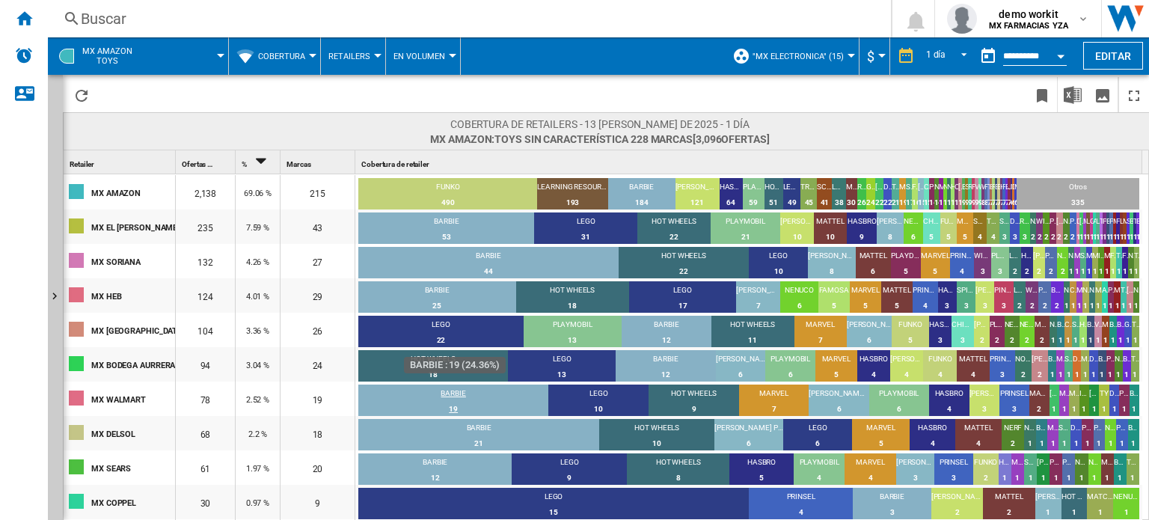
click at [492, 394] on div "BARBIE" at bounding box center [453, 394] width 190 height 13
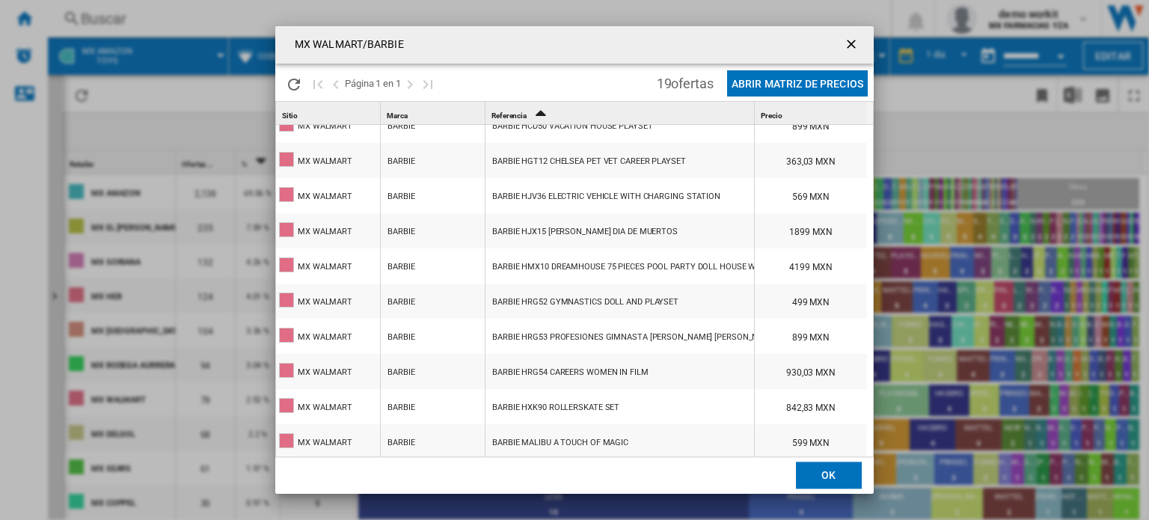
scroll to position [342, 0]
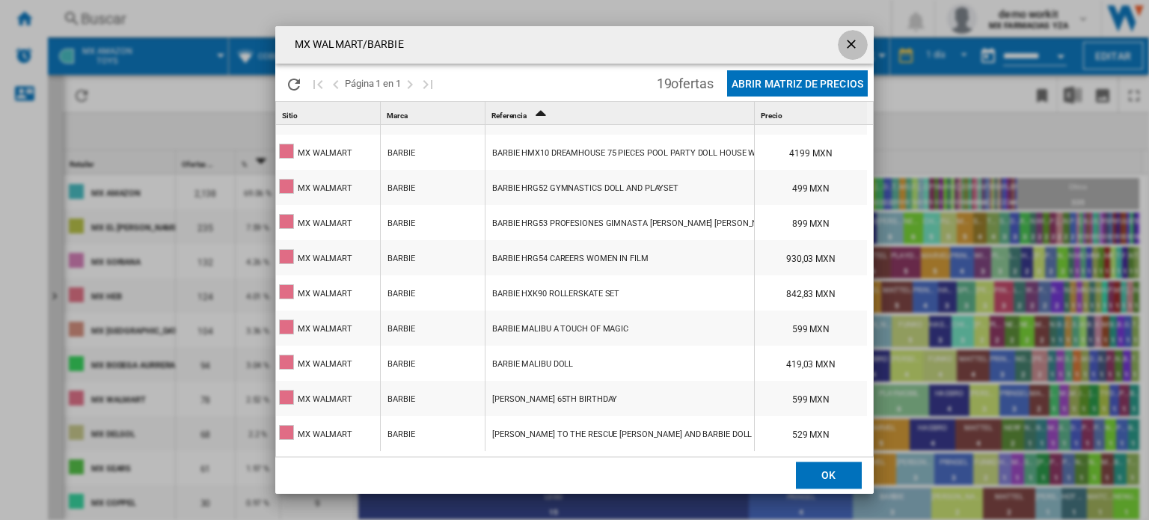
click at [846, 50] on ng-md-icon "getI18NText('BUTTONS.CLOSE_DIALOG')" at bounding box center [852, 46] width 18 height 18
